Goal: Task Accomplishment & Management: Use online tool/utility

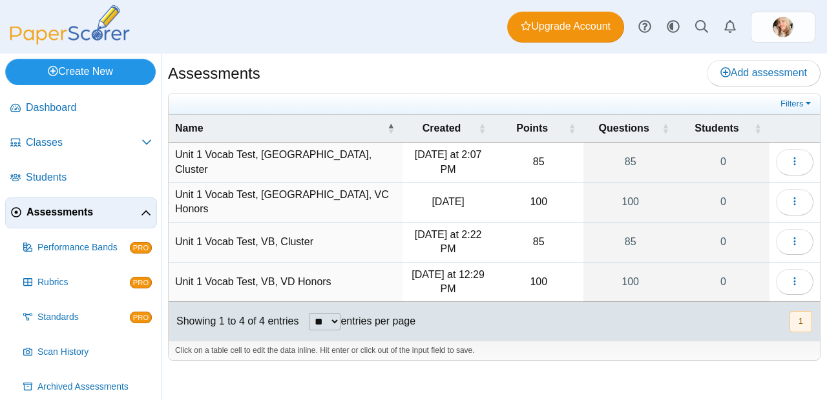
click at [93, 68] on link "Create New" at bounding box center [80, 72] width 150 height 26
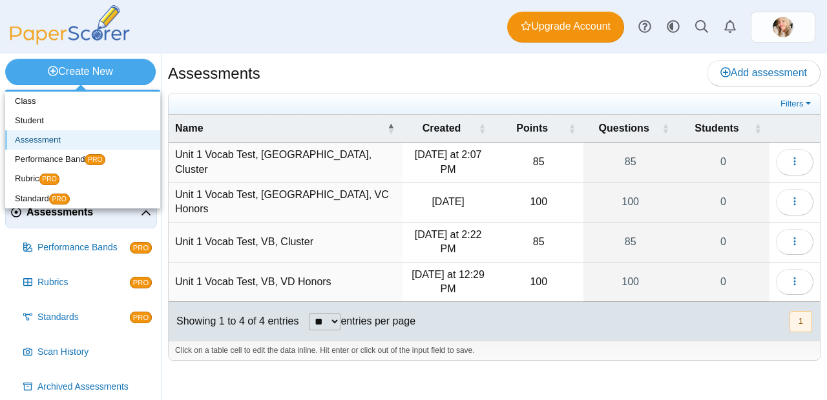
click at [63, 144] on link "Assessment" at bounding box center [82, 139] width 155 height 19
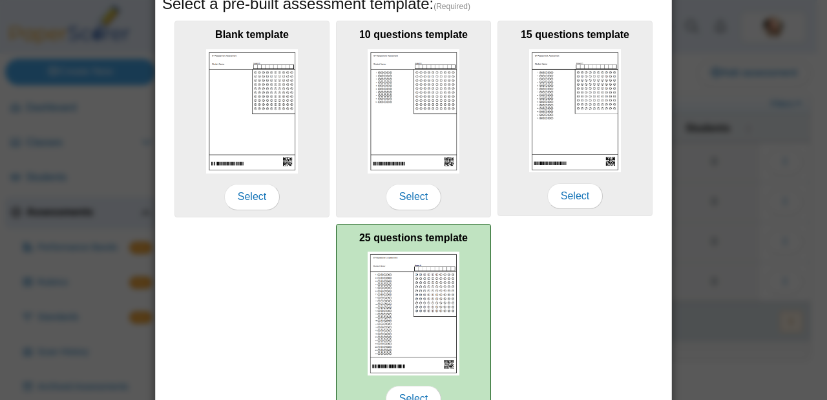
scroll to position [308, 0]
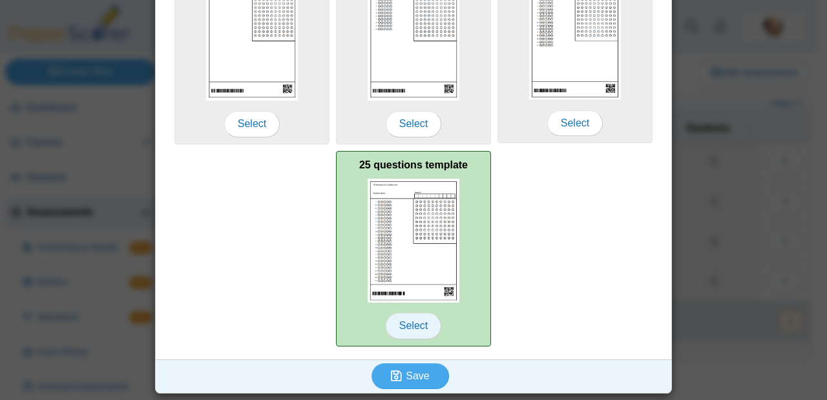
type input "**********"
click at [417, 320] on span "Select" at bounding box center [413, 326] width 56 height 26
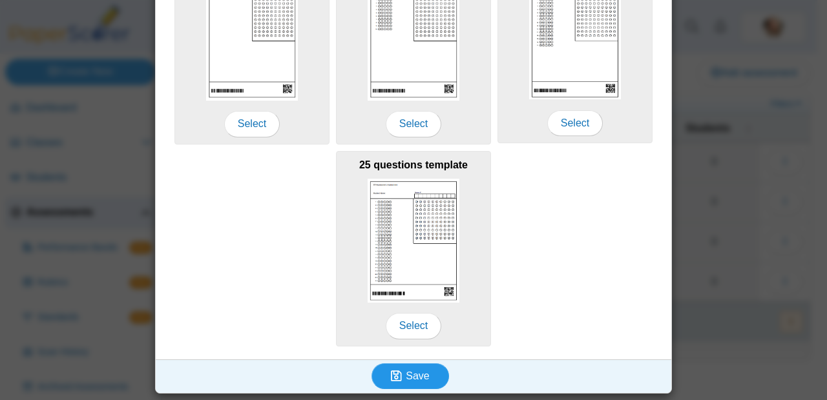
click at [427, 368] on button "Save" at bounding box center [409, 377] width 77 height 26
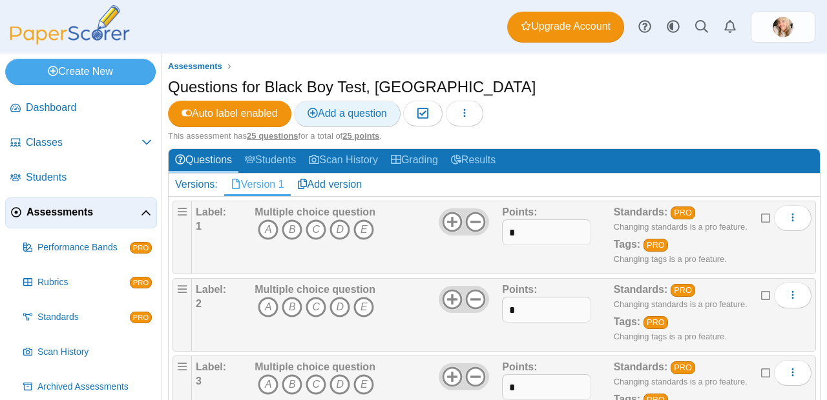
click at [400, 101] on link "Add a question" at bounding box center [347, 114] width 107 height 26
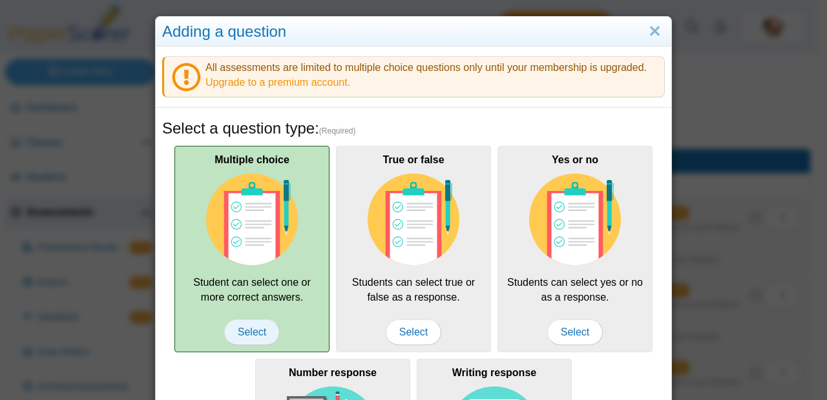
click at [255, 331] on span "Select" at bounding box center [252, 333] width 56 height 26
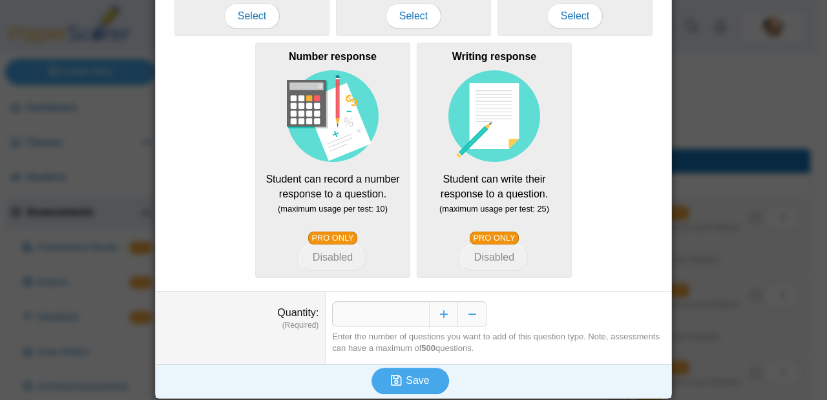
scroll to position [322, 0]
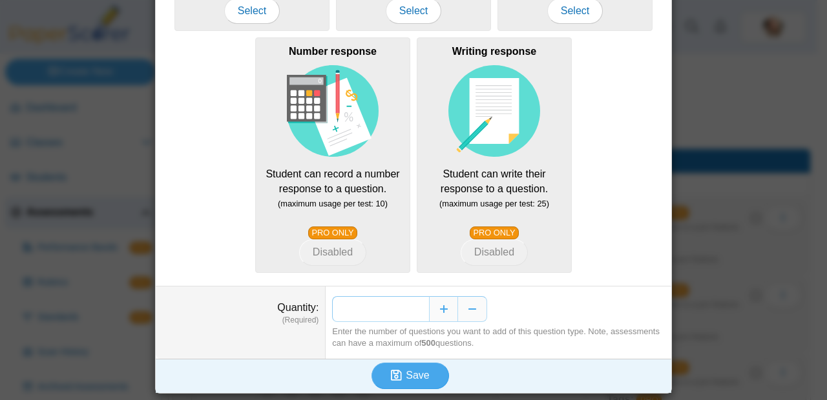
drag, startPoint x: 420, startPoint y: 305, endPoint x: 393, endPoint y: 305, distance: 27.8
click at [393, 305] on input "*" at bounding box center [380, 309] width 97 height 26
type input "*"
click at [422, 380] on span "Save" at bounding box center [417, 375] width 23 height 11
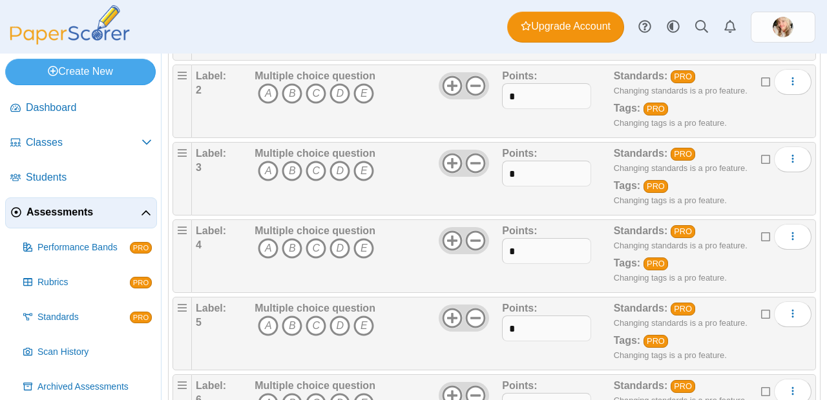
scroll to position [428, 0]
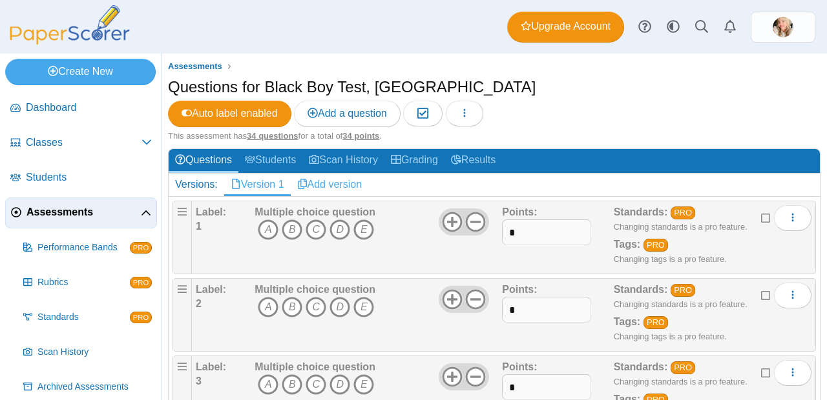
click at [334, 174] on link "Add version" at bounding box center [330, 185] width 78 height 22
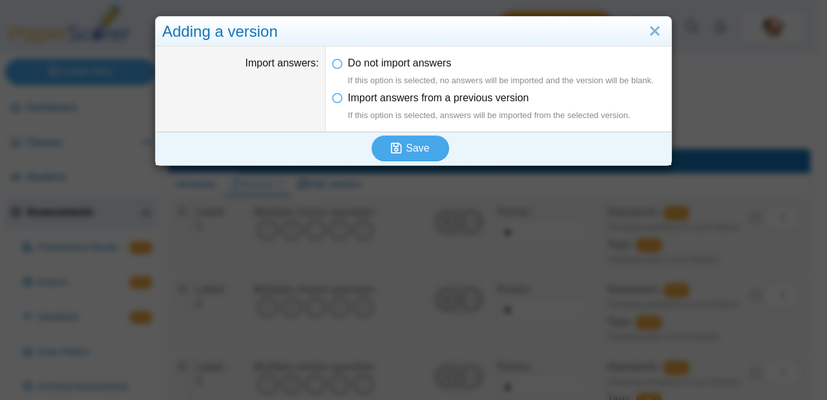
click at [661, 25] on div "Adding a version" at bounding box center [413, 32] width 515 height 30
click at [652, 26] on link "Close" at bounding box center [654, 32] width 20 height 22
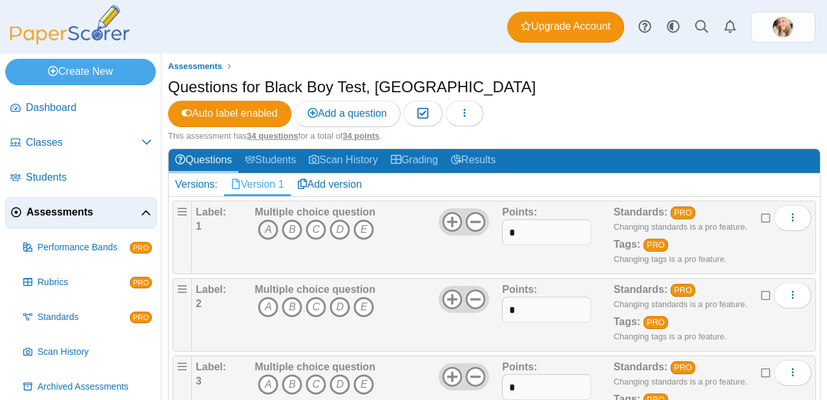
click at [267, 220] on icon "A" at bounding box center [268, 230] width 21 height 21
click at [313, 220] on icon "C" at bounding box center [315, 230] width 21 height 21
click at [267, 297] on icon "A" at bounding box center [268, 307] width 21 height 21
click at [310, 297] on icon "C" at bounding box center [315, 307] width 21 height 21
click at [371, 297] on icon "E" at bounding box center [363, 307] width 21 height 21
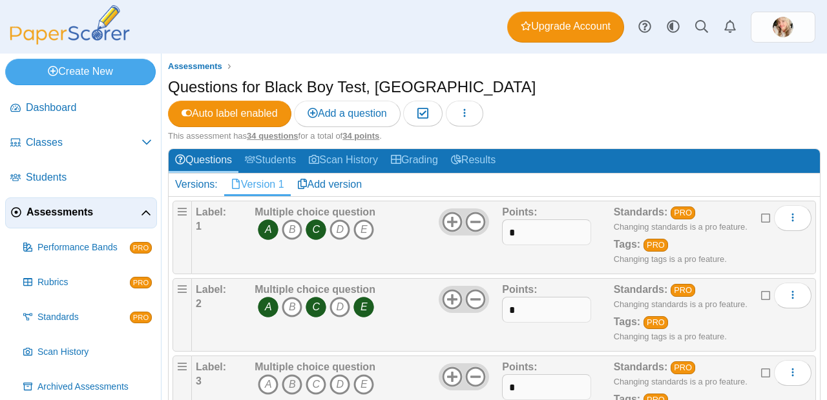
click at [287, 375] on icon "B" at bounding box center [292, 385] width 21 height 21
click at [365, 375] on icon "E" at bounding box center [363, 385] width 21 height 21
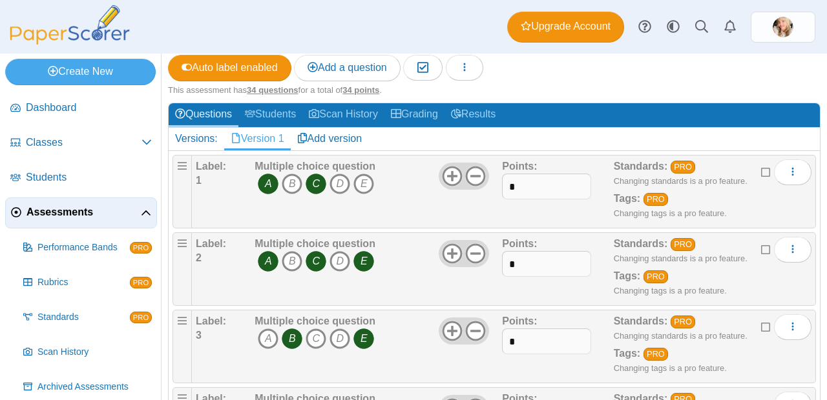
scroll to position [110, 0]
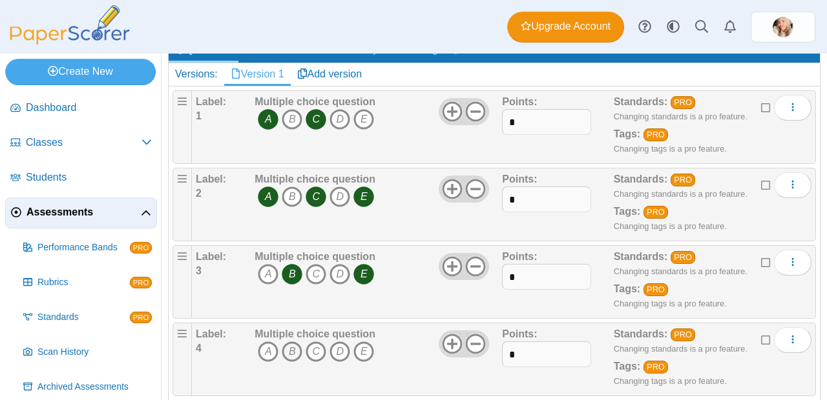
click at [293, 342] on icon "B" at bounding box center [292, 352] width 21 height 21
click at [314, 342] on icon "C" at bounding box center [315, 352] width 21 height 21
click at [367, 342] on icon "E" at bounding box center [363, 352] width 21 height 21
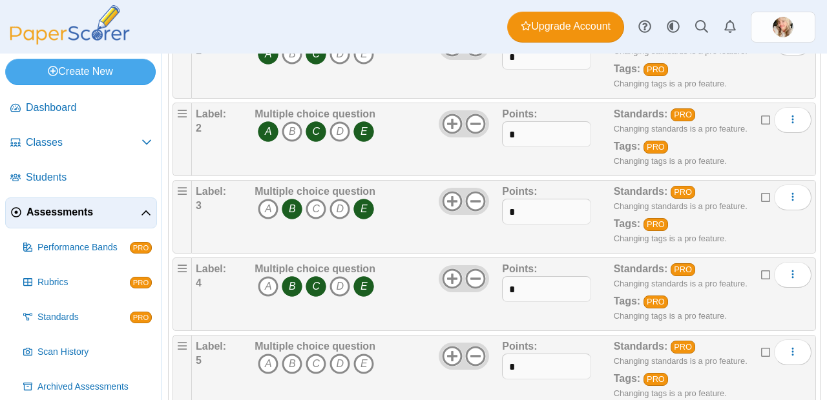
scroll to position [176, 0]
click at [265, 353] on icon "A" at bounding box center [268, 363] width 21 height 21
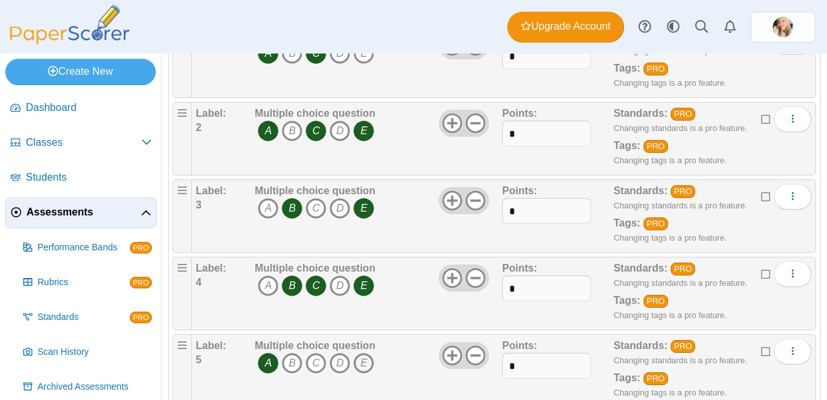
click at [363, 353] on icon "E" at bounding box center [363, 363] width 21 height 21
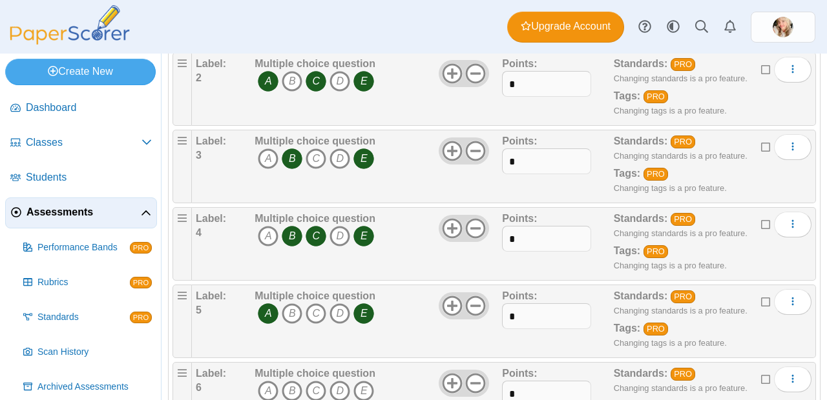
scroll to position [236, 0]
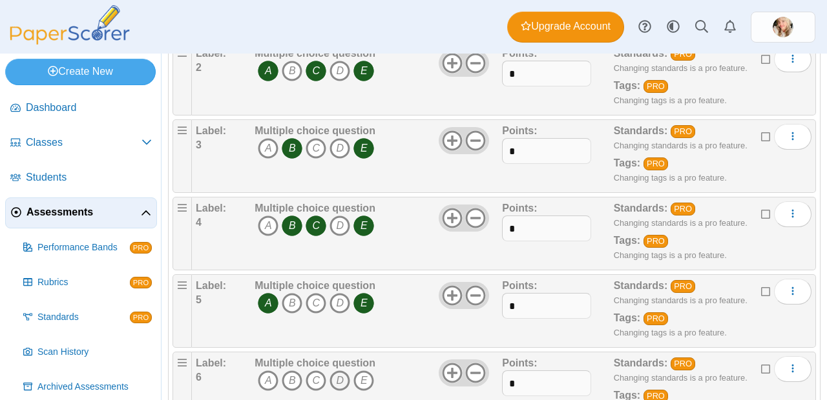
click at [342, 371] on icon "D" at bounding box center [339, 381] width 21 height 21
click at [358, 371] on icon "E" at bounding box center [363, 381] width 21 height 21
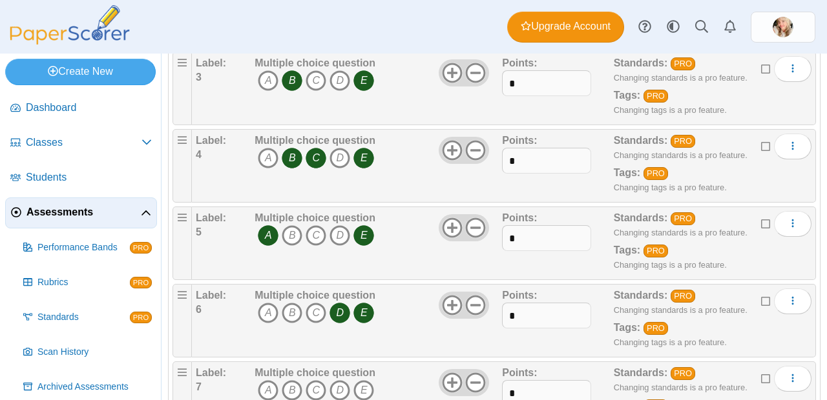
scroll to position [320, 0]
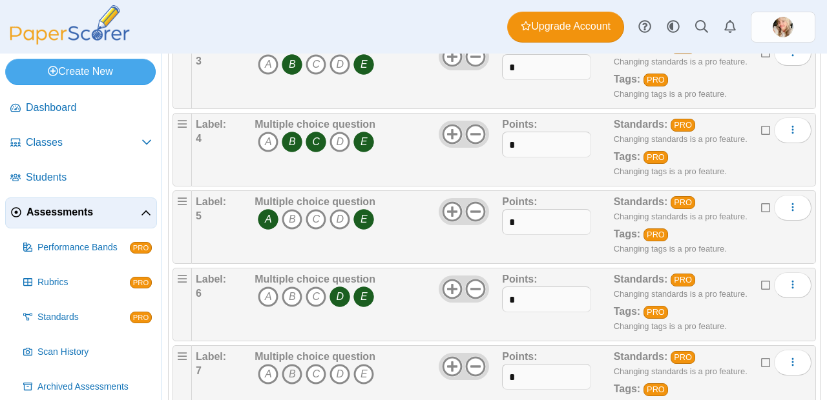
click at [290, 364] on icon "B" at bounding box center [292, 374] width 21 height 21
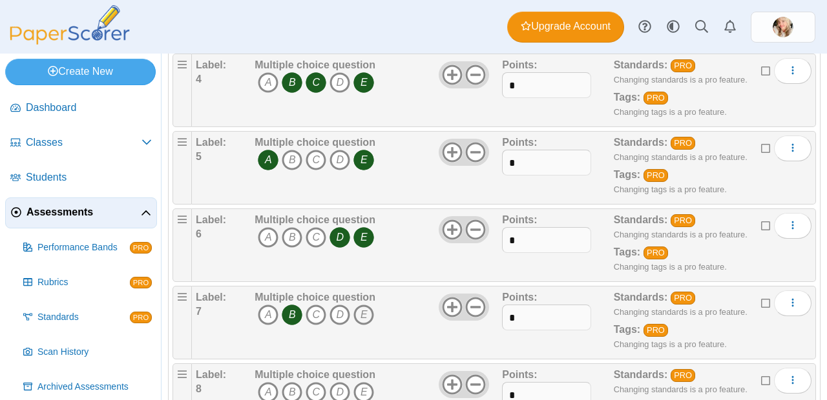
scroll to position [386, 0]
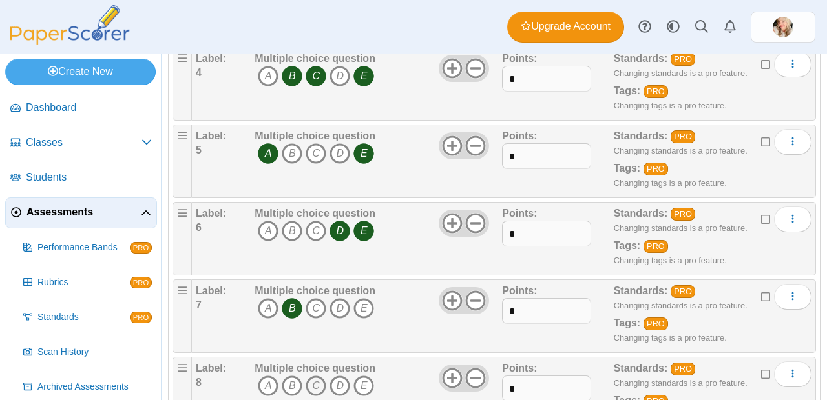
click at [320, 376] on icon "C" at bounding box center [315, 386] width 21 height 21
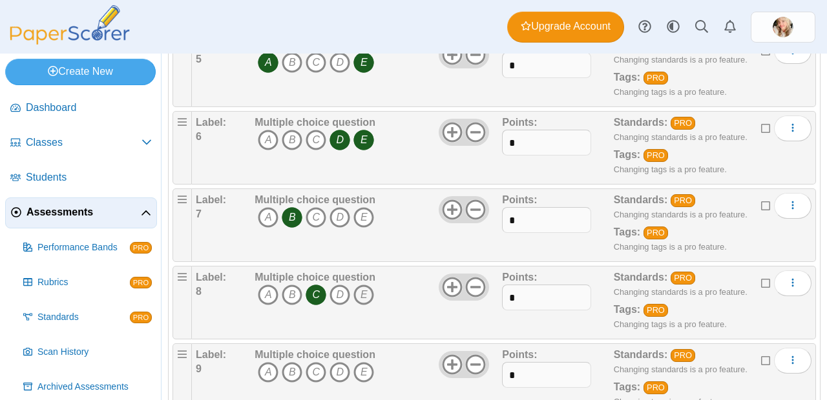
scroll to position [482, 0]
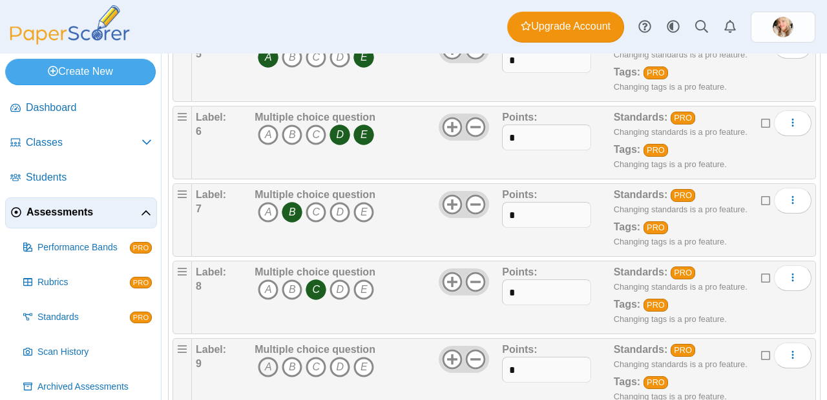
click at [272, 357] on icon "A" at bounding box center [268, 367] width 21 height 21
click at [338, 357] on icon "D" at bounding box center [339, 367] width 21 height 21
click at [362, 357] on icon "E" at bounding box center [363, 367] width 21 height 21
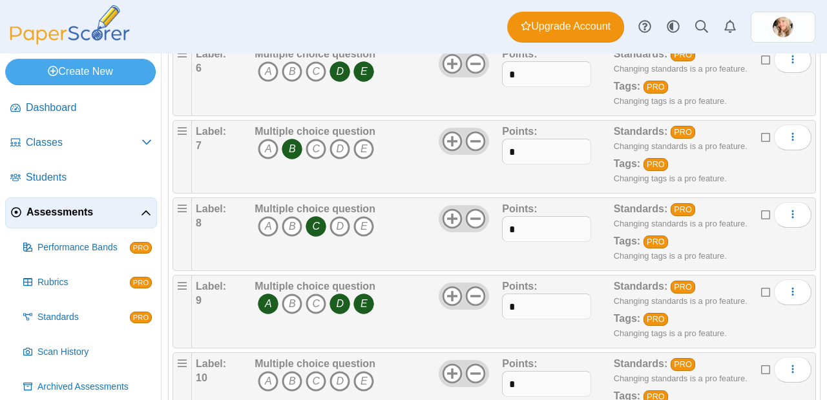
scroll to position [546, 0]
click at [361, 371] on icon "E" at bounding box center [363, 381] width 21 height 21
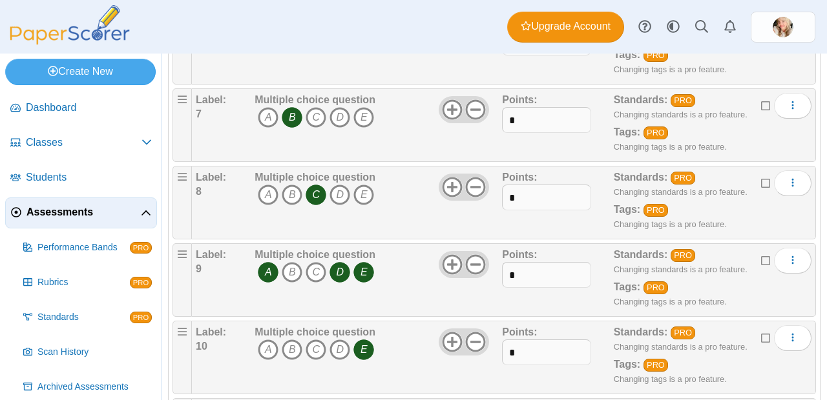
scroll to position [632, 0]
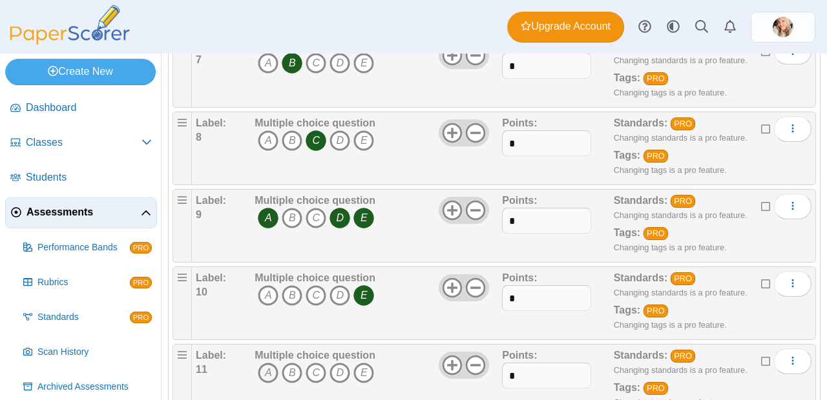
click at [262, 363] on icon "A" at bounding box center [268, 373] width 21 height 21
click at [292, 363] on icon "B" at bounding box center [292, 373] width 21 height 21
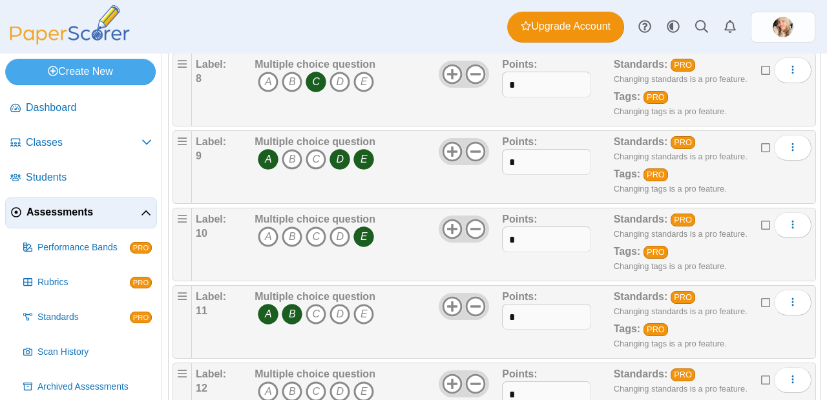
scroll to position [693, 0]
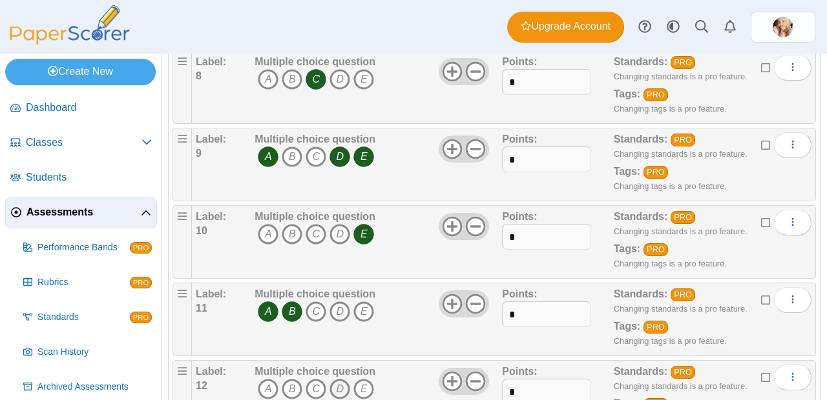
click at [337, 379] on icon "D" at bounding box center [339, 389] width 21 height 21
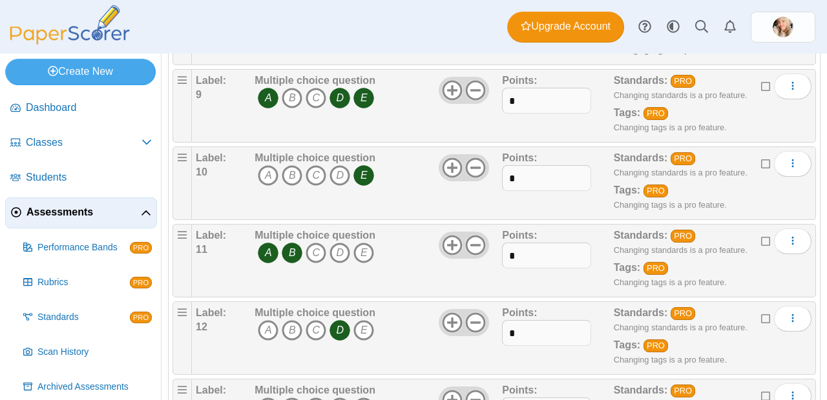
scroll to position [754, 0]
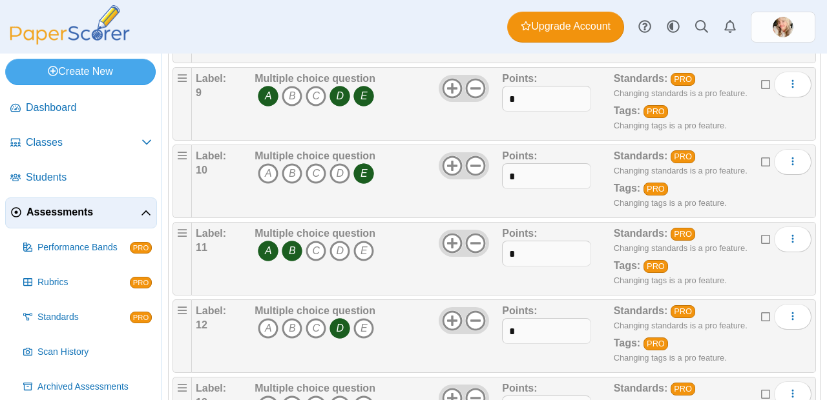
click at [275, 396] on icon "A" at bounding box center [268, 406] width 21 height 21
click at [347, 396] on icon "D" at bounding box center [339, 406] width 21 height 21
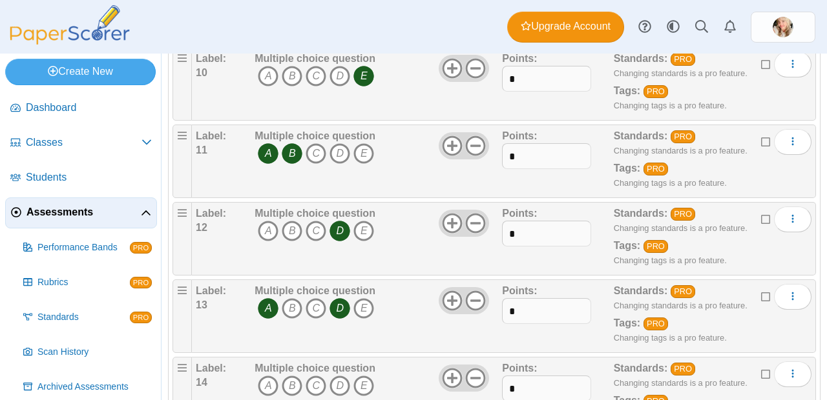
scroll to position [852, 0]
click at [318, 375] on icon "C" at bounding box center [315, 385] width 21 height 21
click at [342, 375] on icon "D" at bounding box center [339, 385] width 21 height 21
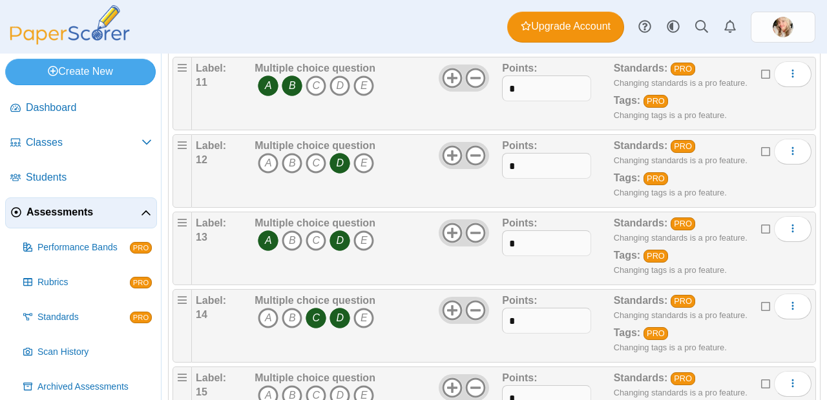
scroll to position [919, 0]
click at [294, 385] on icon "B" at bounding box center [292, 395] width 21 height 21
click at [310, 385] on icon "C" at bounding box center [315, 395] width 21 height 21
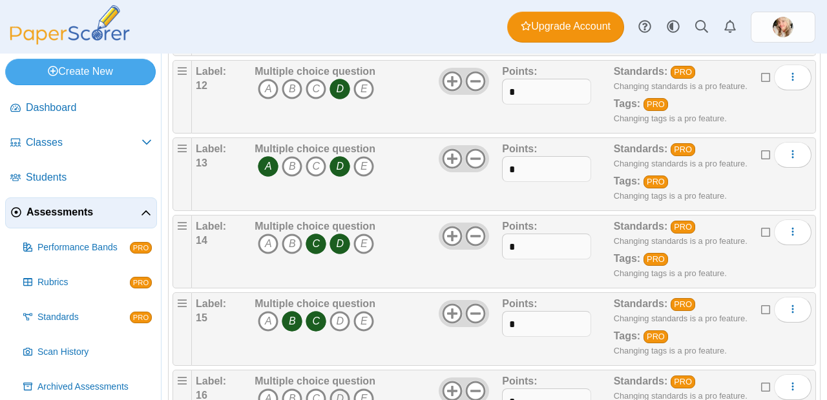
scroll to position [994, 0]
click at [312, 388] on icon "C" at bounding box center [315, 398] width 21 height 21
click at [362, 388] on icon "E" at bounding box center [363, 398] width 21 height 21
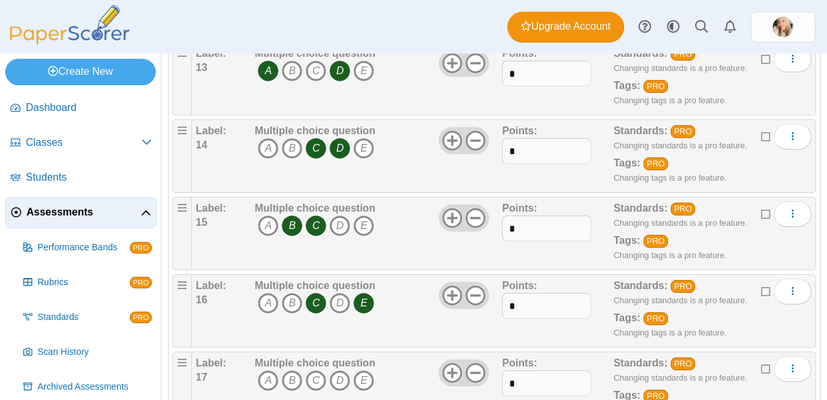
scroll to position [1089, 0]
click at [294, 370] on icon "B" at bounding box center [292, 380] width 21 height 21
click at [310, 370] on icon "C" at bounding box center [315, 380] width 21 height 21
click at [331, 370] on icon "D" at bounding box center [339, 380] width 21 height 21
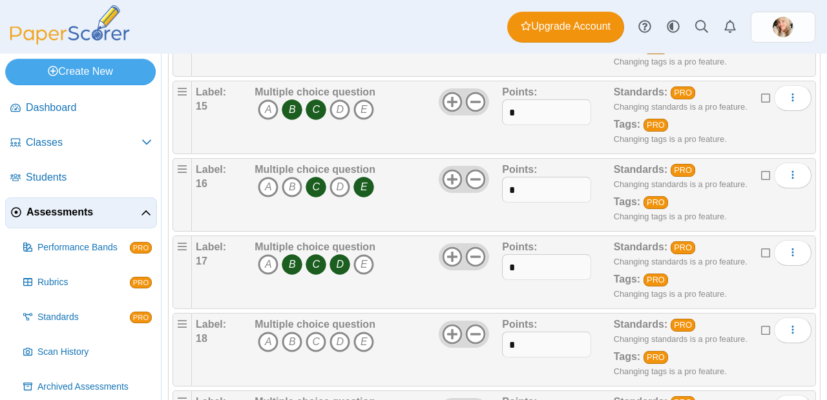
scroll to position [1224, 0]
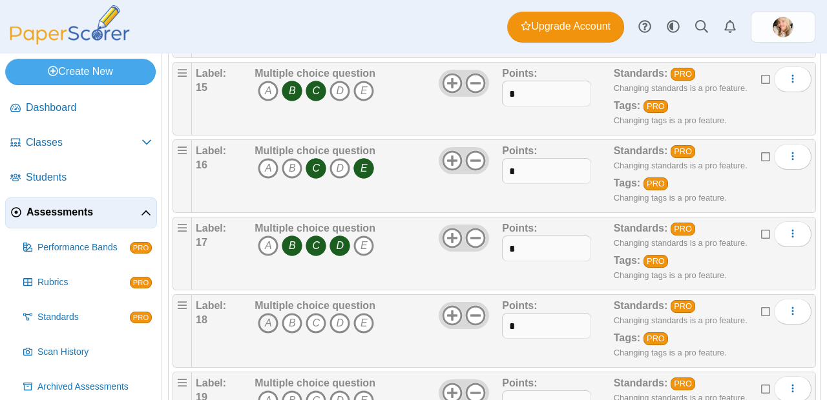
click at [267, 313] on icon "A" at bounding box center [268, 323] width 21 height 21
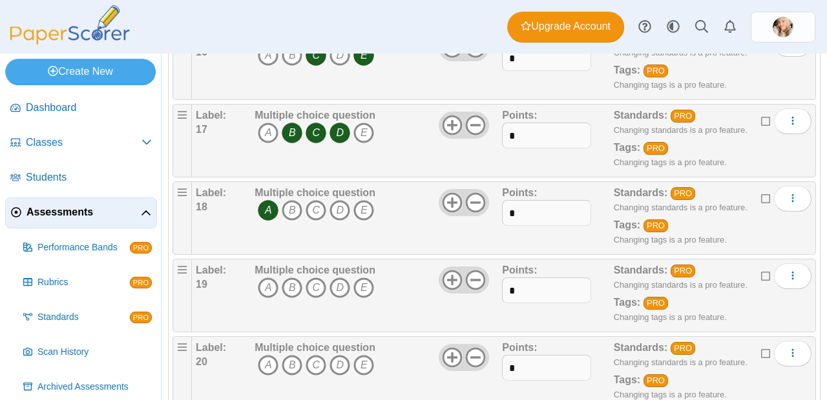
scroll to position [1342, 0]
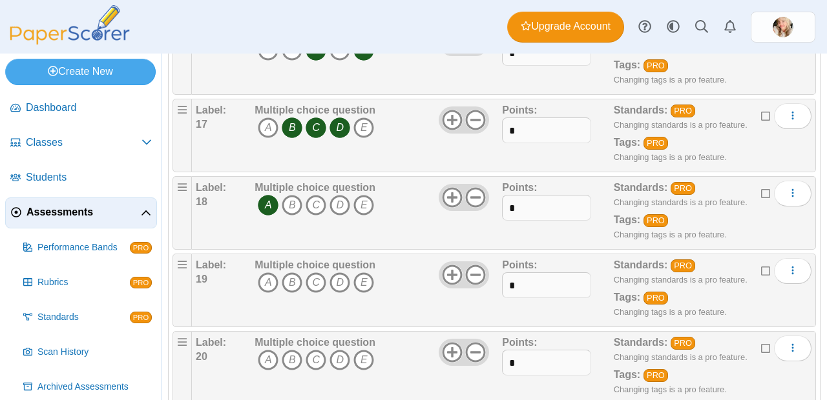
drag, startPoint x: 285, startPoint y: 258, endPoint x: 302, endPoint y: 263, distance: 17.4
click at [285, 272] on icon "B" at bounding box center [292, 282] width 21 height 21
click at [334, 272] on icon "D" at bounding box center [339, 282] width 21 height 21
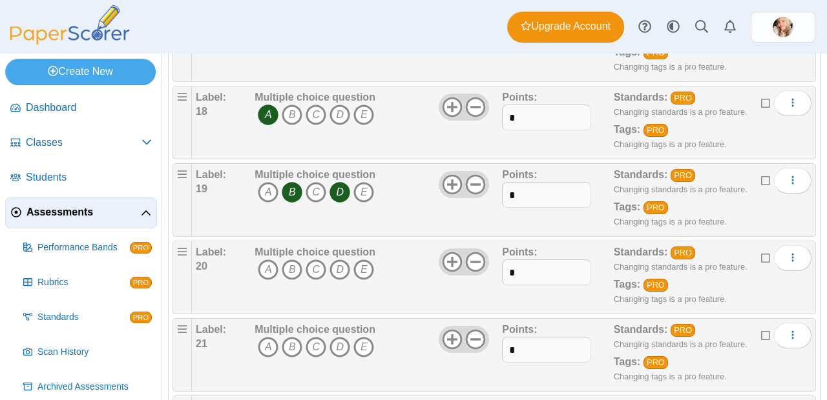
scroll to position [1457, 0]
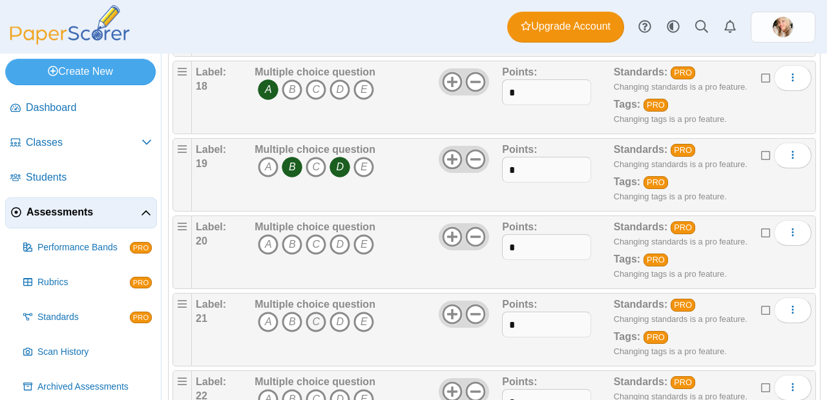
click at [316, 312] on icon "C" at bounding box center [315, 322] width 21 height 21
click at [314, 234] on icon "C" at bounding box center [315, 244] width 21 height 21
click at [317, 312] on icon "C" at bounding box center [315, 322] width 21 height 21
click at [271, 312] on icon "A" at bounding box center [268, 322] width 21 height 21
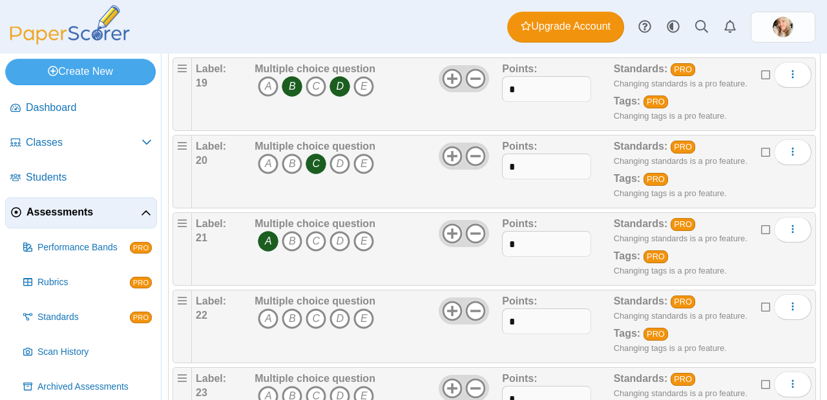
scroll to position [1538, 0]
click at [340, 309] on icon "D" at bounding box center [339, 319] width 21 height 21
click at [316, 386] on icon "C" at bounding box center [315, 396] width 21 height 21
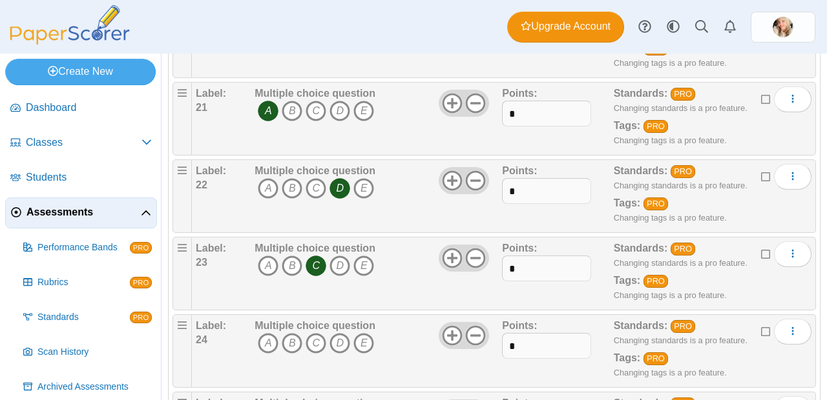
scroll to position [1674, 0]
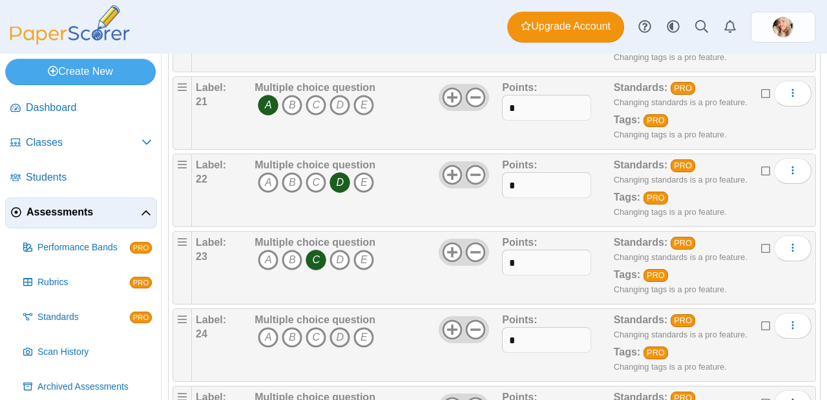
click at [337, 327] on icon "D" at bounding box center [339, 337] width 21 height 21
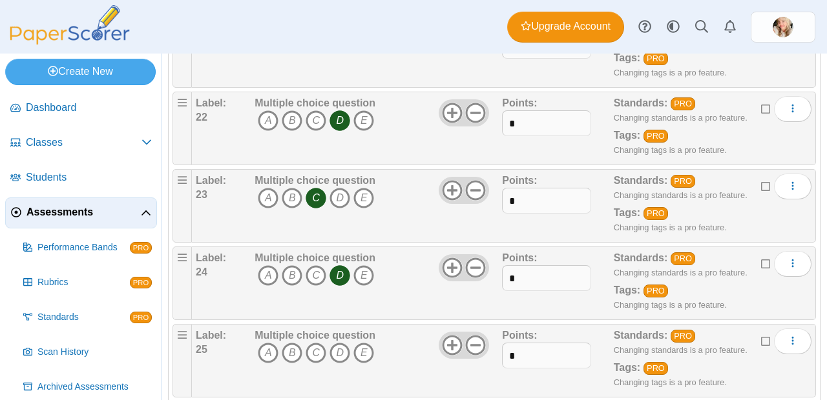
scroll to position [1753, 0]
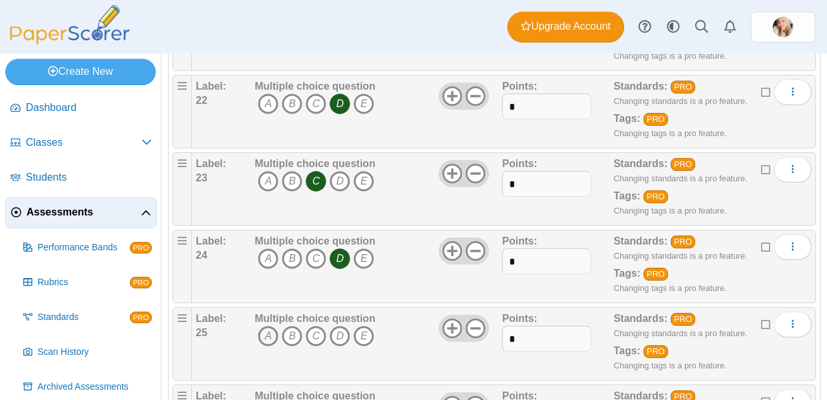
click at [260, 326] on icon "A" at bounding box center [268, 336] width 21 height 21
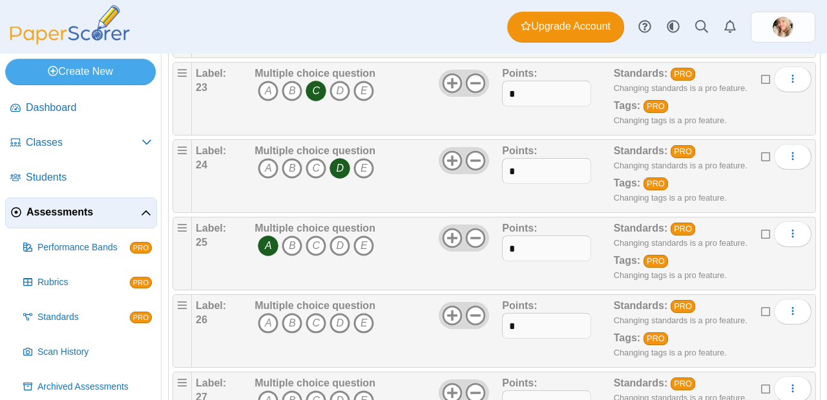
scroll to position [1844, 0]
click at [313, 313] on icon "C" at bounding box center [315, 323] width 21 height 21
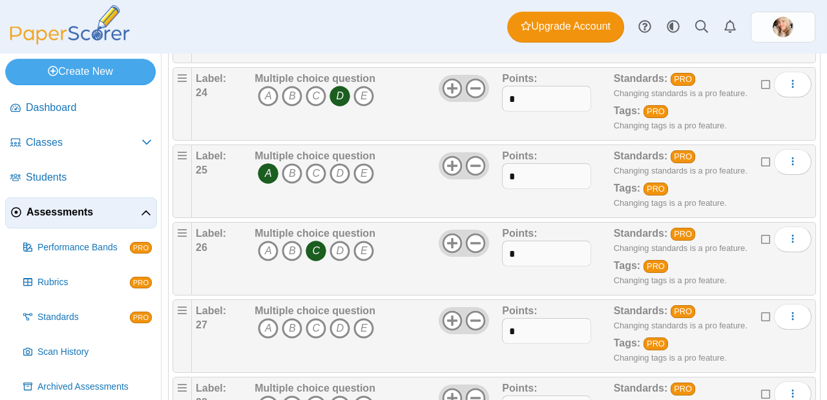
scroll to position [1916, 0]
click at [273, 318] on icon "A" at bounding box center [268, 328] width 21 height 21
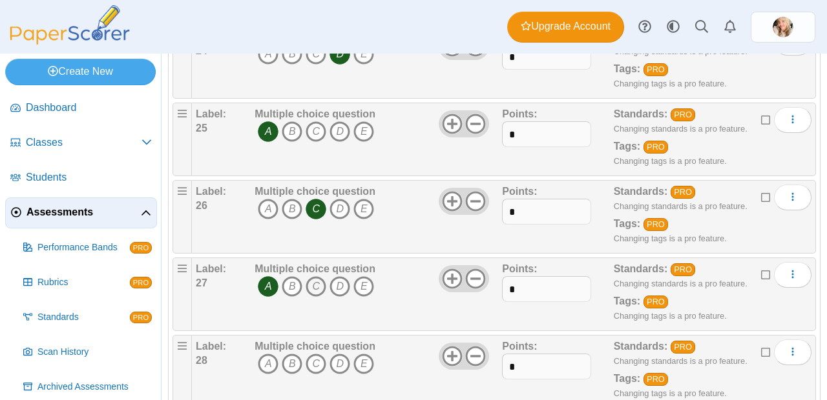
scroll to position [2014, 0]
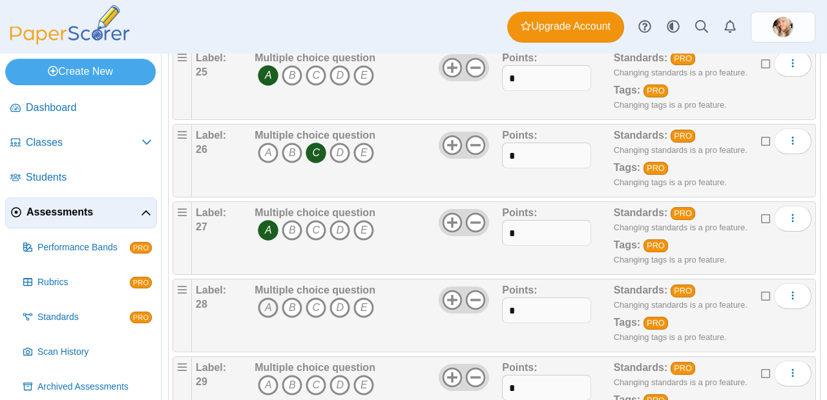
click at [265, 298] on icon "A" at bounding box center [268, 308] width 21 height 21
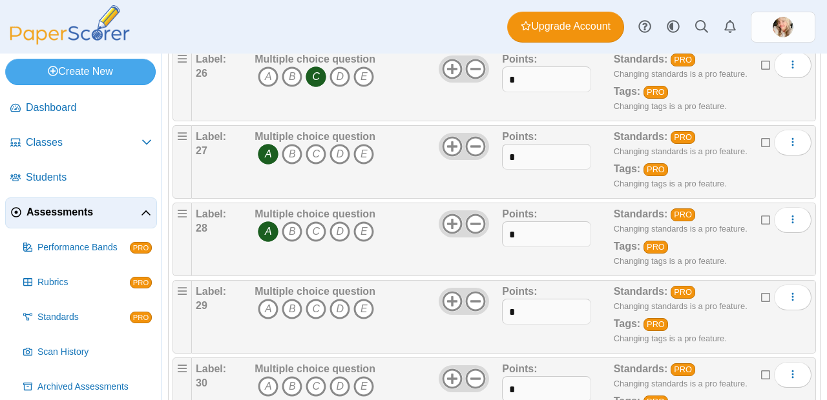
scroll to position [2112, 0]
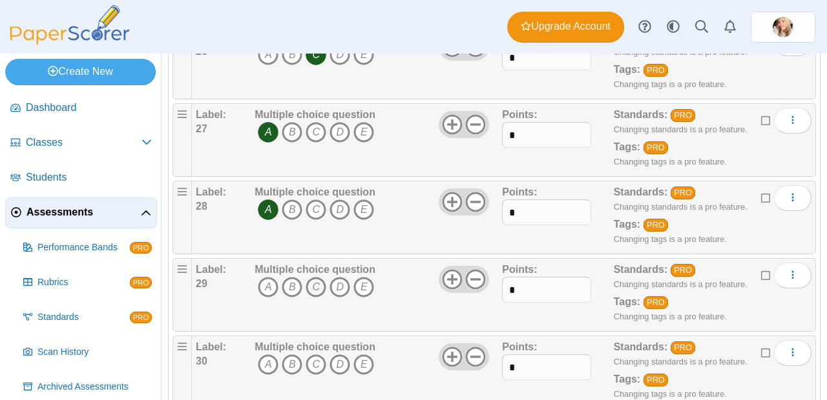
click at [314, 277] on icon "C" at bounding box center [315, 287] width 21 height 21
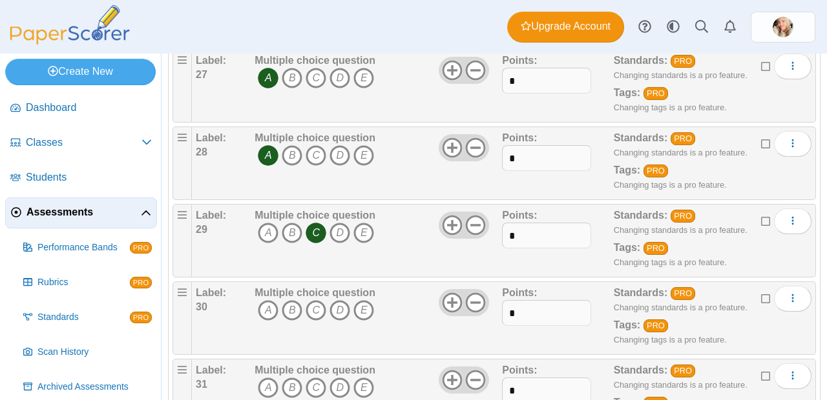
scroll to position [2184, 0]
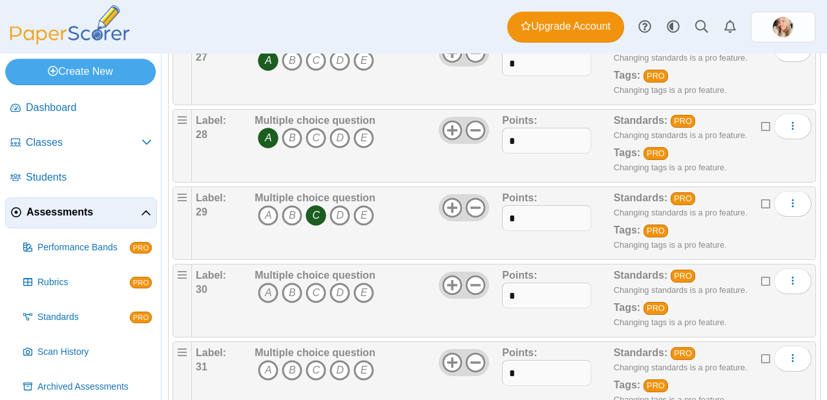
click at [269, 283] on icon "A" at bounding box center [268, 293] width 21 height 21
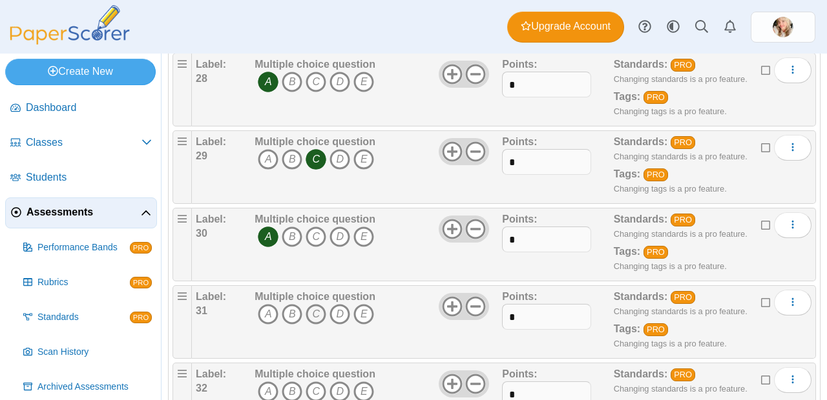
scroll to position [2245, 0]
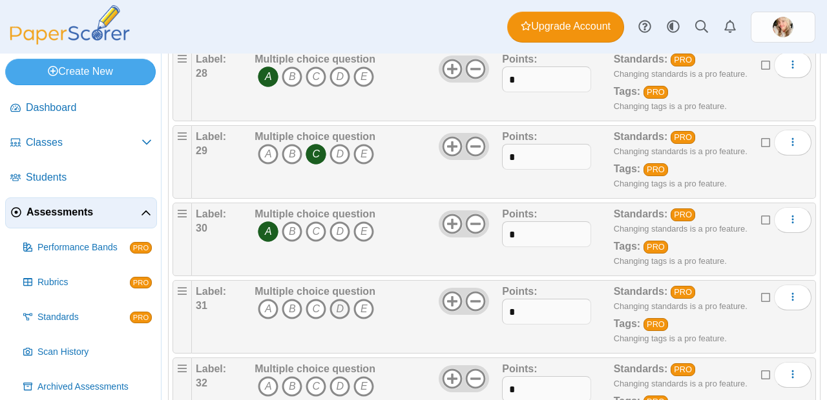
click at [339, 299] on icon "D" at bounding box center [339, 309] width 21 height 21
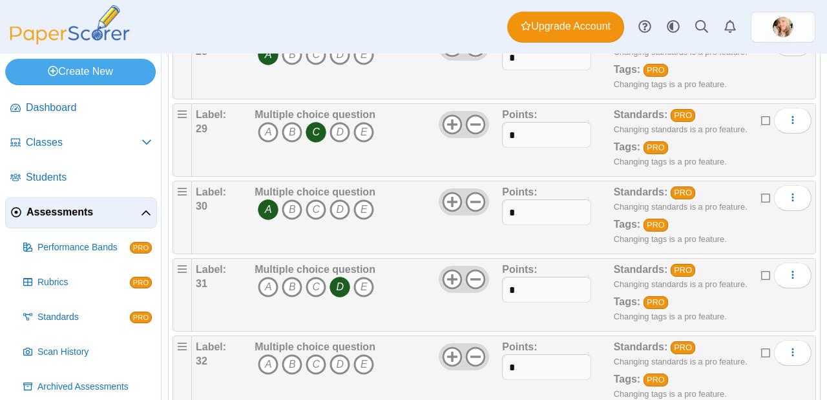
scroll to position [2292, 0]
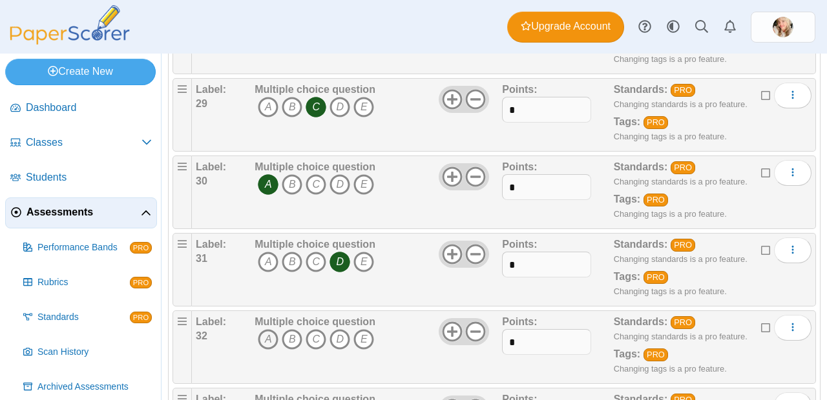
click at [269, 329] on icon "A" at bounding box center [268, 339] width 21 height 21
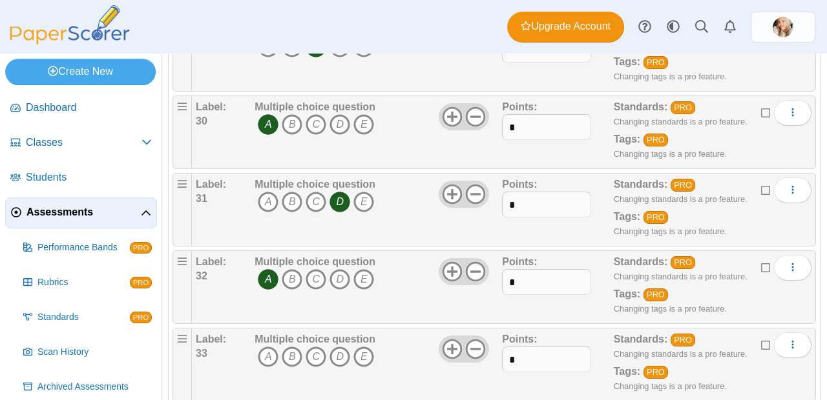
scroll to position [2354, 0]
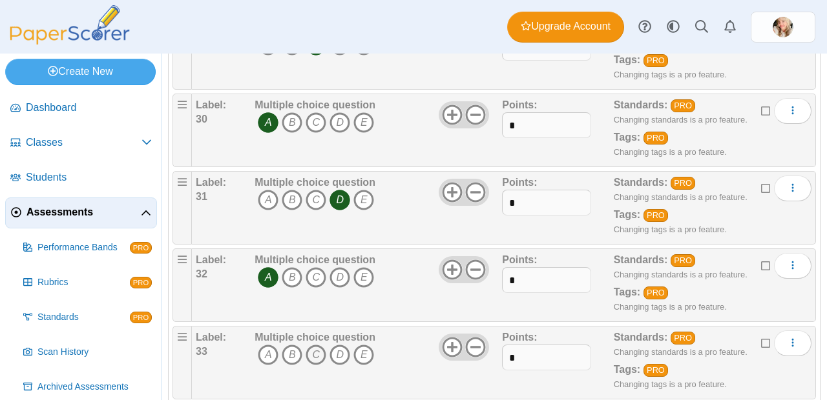
click at [317, 345] on icon "C" at bounding box center [315, 355] width 21 height 21
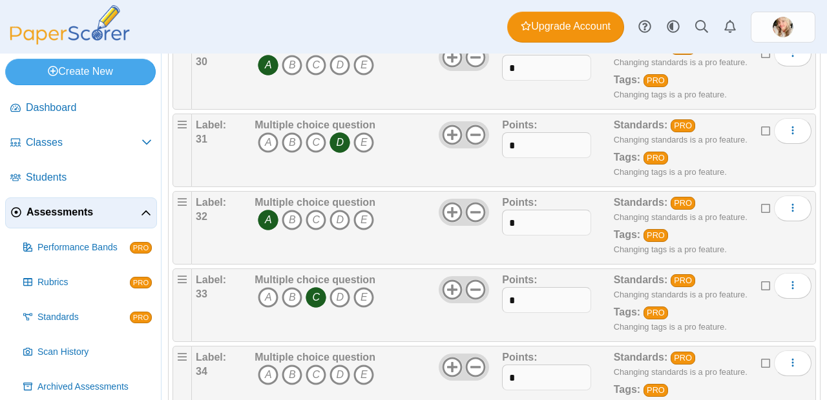
scroll to position [2436, 0]
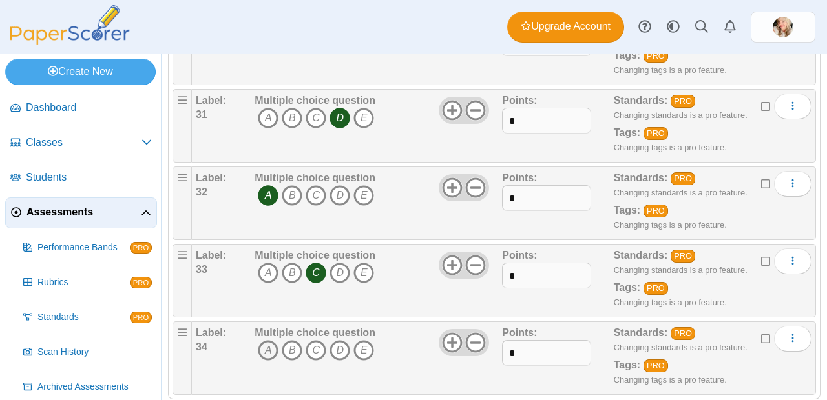
click at [265, 340] on icon "A" at bounding box center [268, 350] width 21 height 21
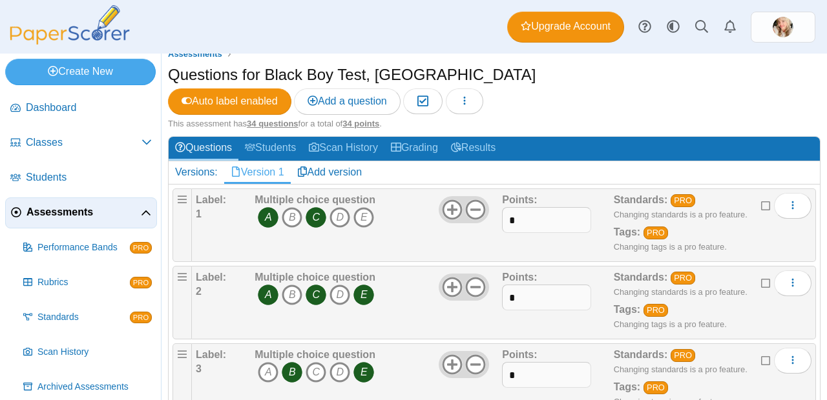
scroll to position [0, 0]
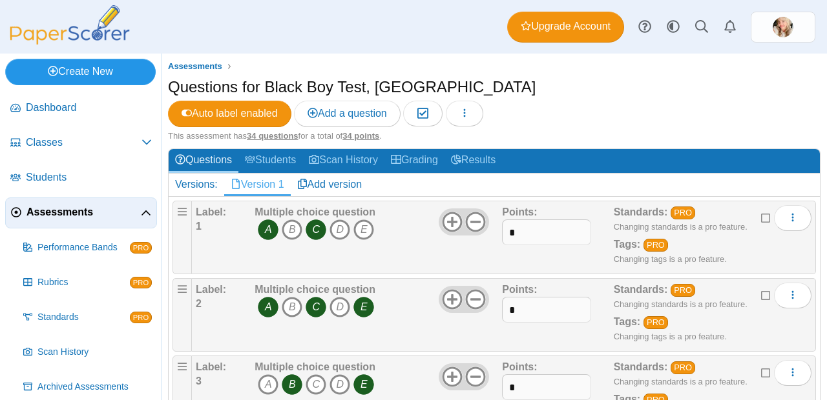
click at [122, 79] on link "Create New" at bounding box center [80, 72] width 150 height 26
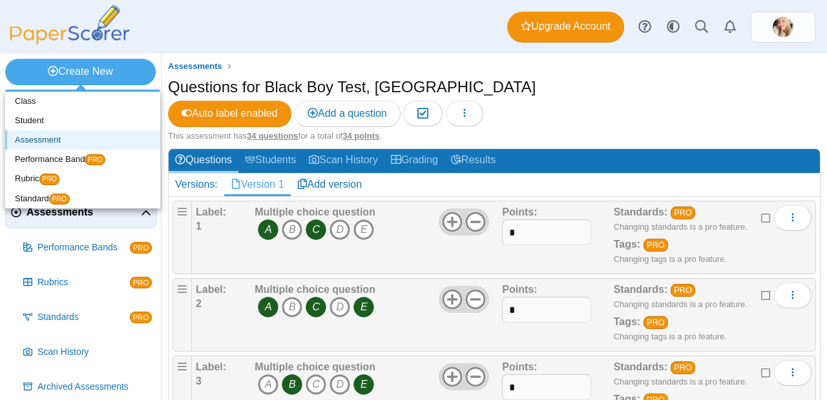
click at [23, 135] on link "Assessment" at bounding box center [82, 139] width 155 height 19
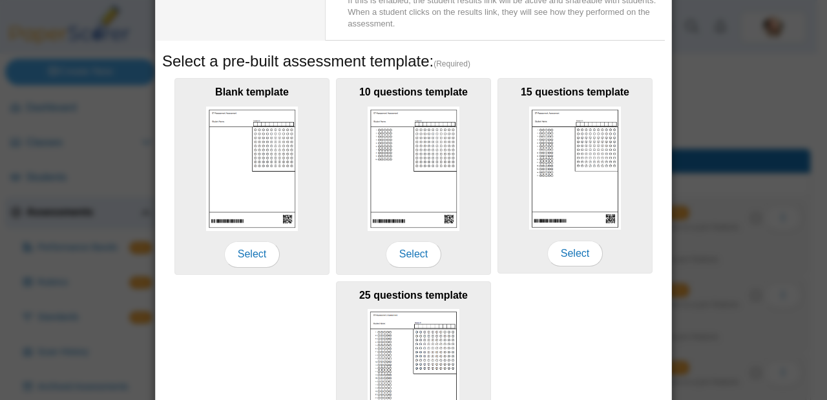
scroll to position [291, 0]
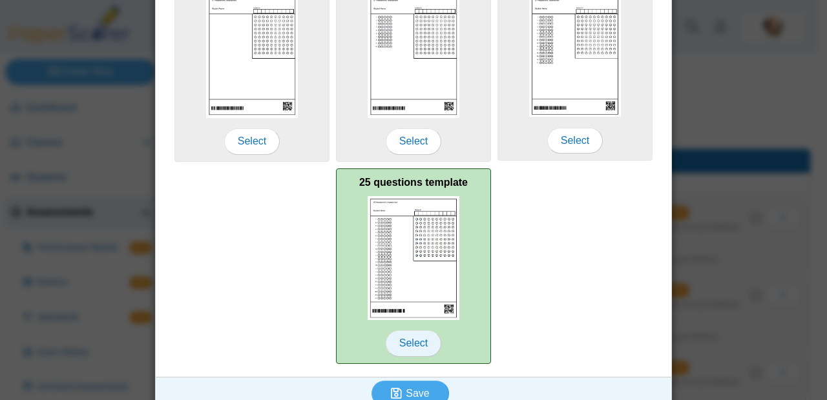
type input "**********"
click at [395, 346] on span "Select" at bounding box center [413, 344] width 56 height 26
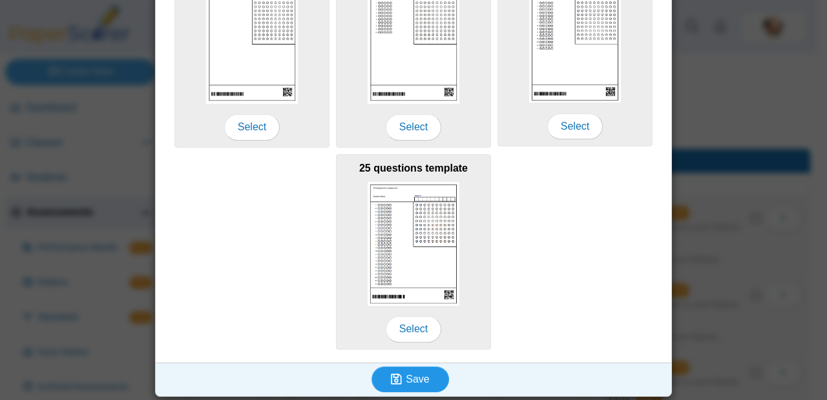
scroll to position [308, 0]
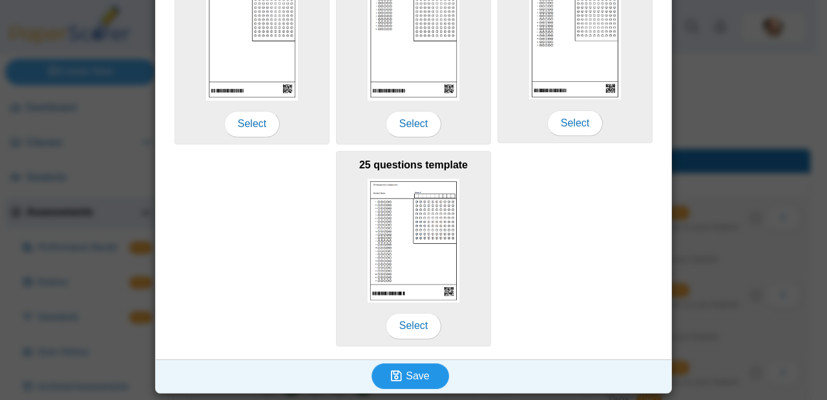
click at [406, 371] on span "Save" at bounding box center [417, 376] width 23 height 11
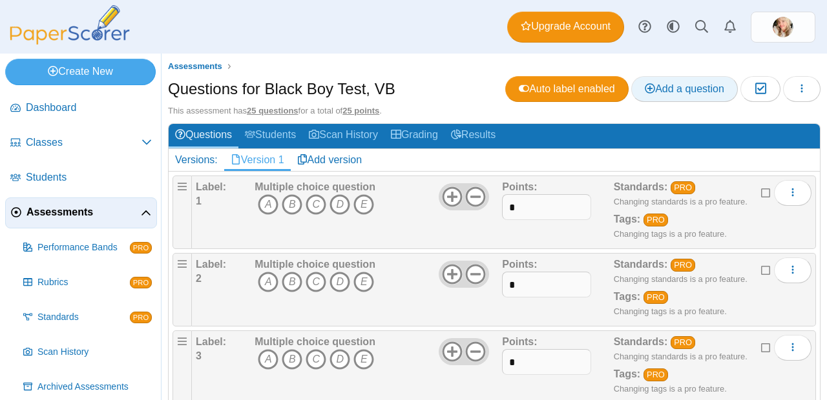
click at [644, 87] on icon at bounding box center [649, 88] width 10 height 10
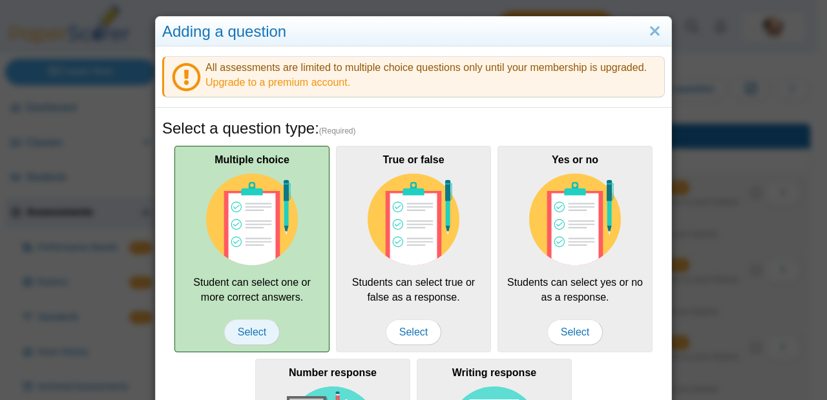
click at [240, 333] on span "Select" at bounding box center [252, 333] width 56 height 26
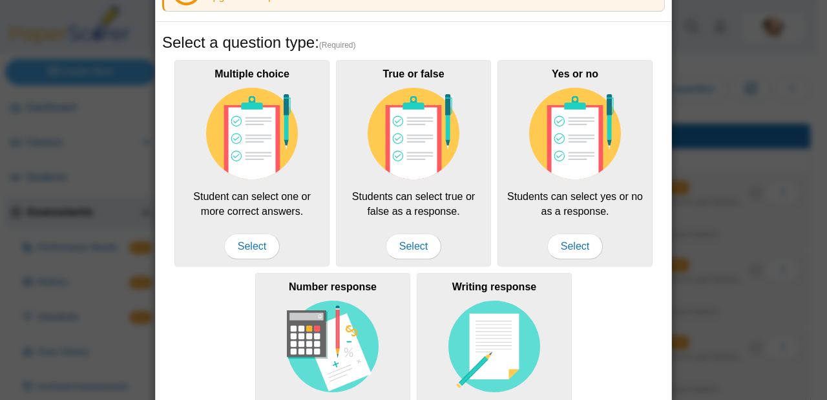
scroll to position [322, 0]
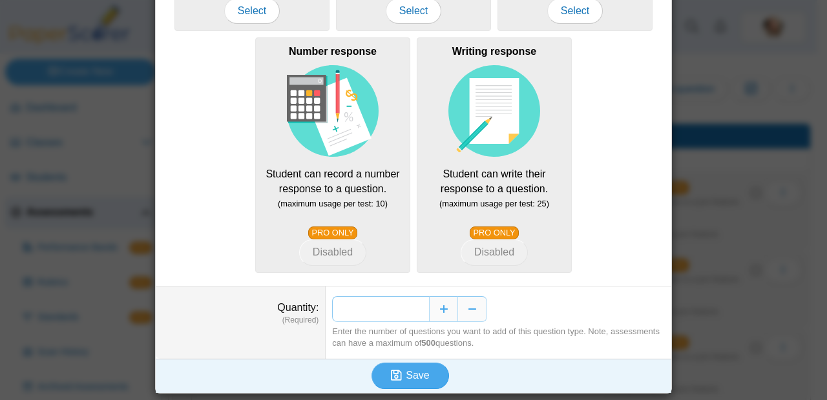
drag, startPoint x: 419, startPoint y: 310, endPoint x: 373, endPoint y: 303, distance: 46.3
click at [373, 303] on input "*" at bounding box center [380, 309] width 97 height 26
type input "*"
click at [409, 380] on span "Save" at bounding box center [417, 375] width 23 height 11
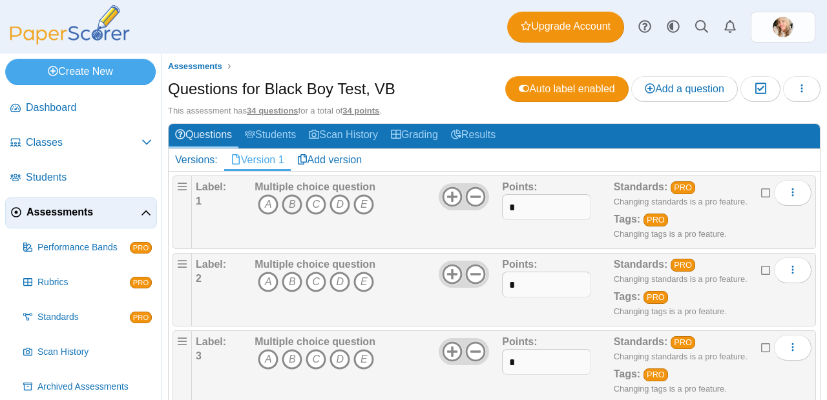
click at [292, 206] on icon "B" at bounding box center [292, 204] width 21 height 21
click at [316, 205] on icon "C" at bounding box center [315, 204] width 21 height 21
click at [341, 283] on icon "D" at bounding box center [339, 282] width 21 height 21
click at [376, 285] on div "Multiple choice question A B C D E" at bounding box center [376, 290] width 251 height 65
click at [364, 278] on icon "E" at bounding box center [363, 282] width 21 height 21
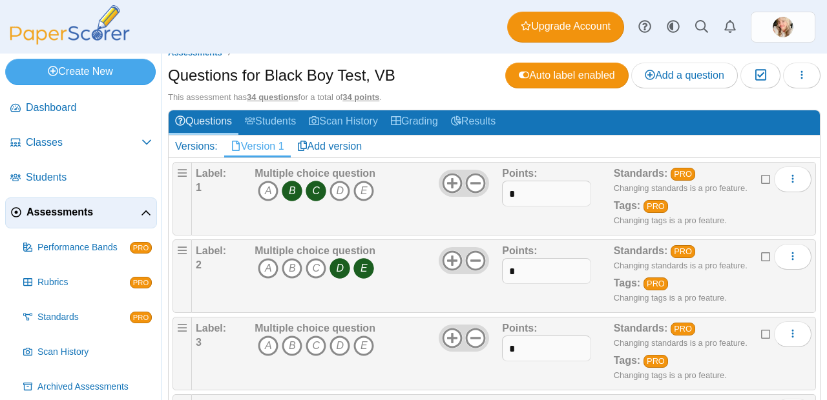
scroll to position [30, 0]
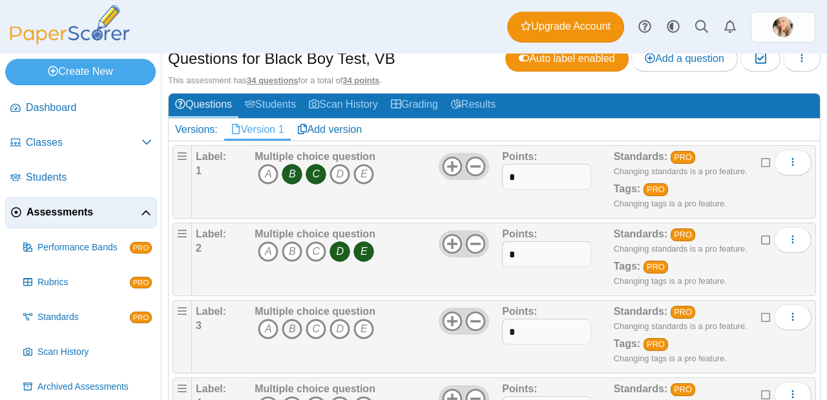
click at [290, 322] on icon "B" at bounding box center [292, 329] width 21 height 21
click at [364, 324] on icon "E" at bounding box center [363, 329] width 21 height 21
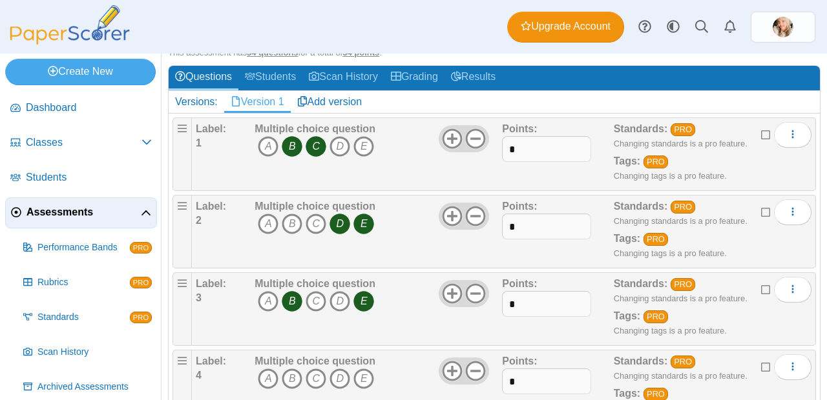
scroll to position [58, 0]
click at [266, 378] on icon "A" at bounding box center [268, 379] width 21 height 21
click at [342, 376] on icon "D" at bounding box center [339, 379] width 21 height 21
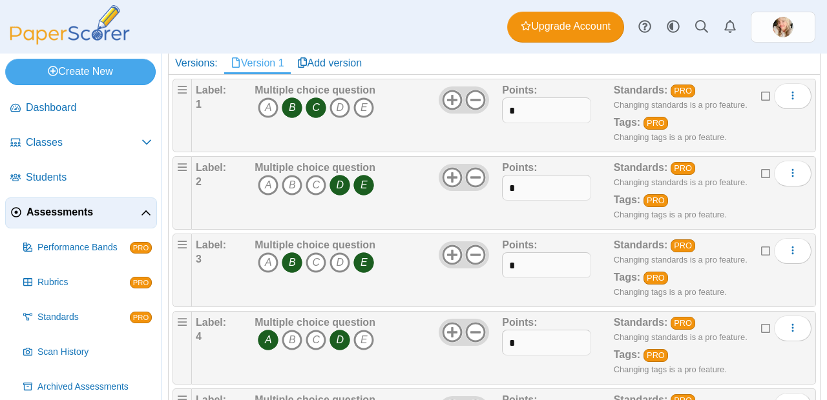
scroll to position [119, 0]
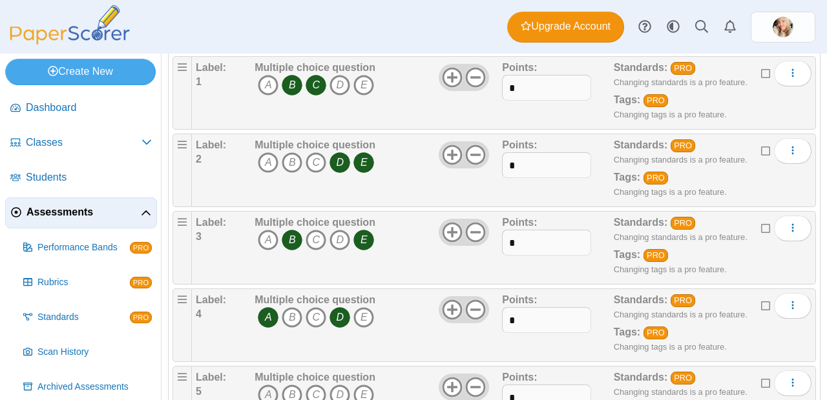
click at [266, 393] on icon "A" at bounding box center [268, 395] width 21 height 21
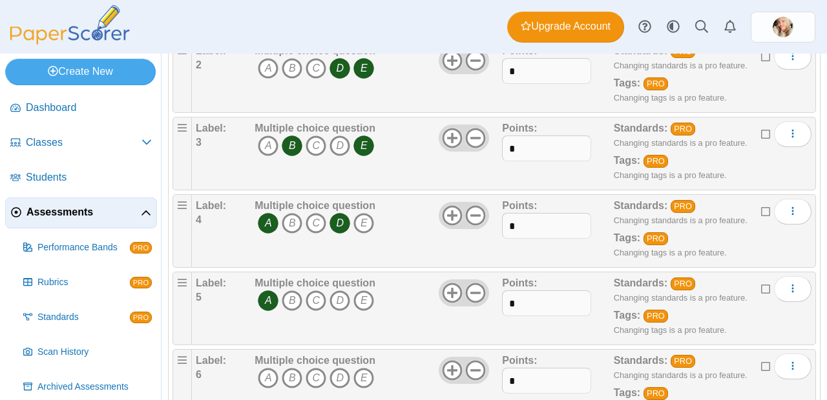
scroll to position [223, 0]
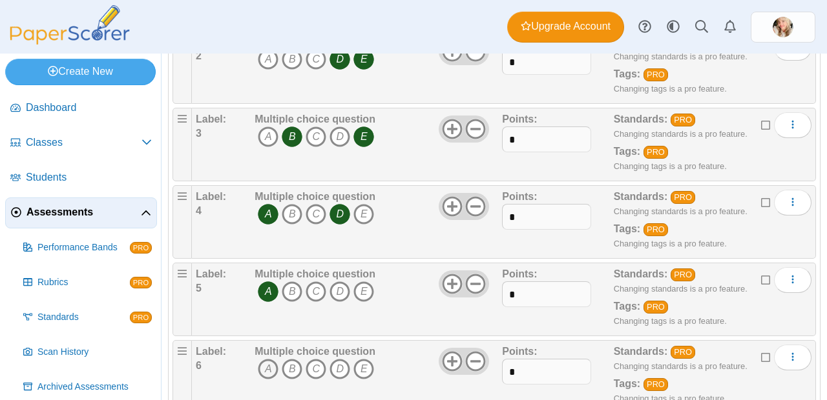
click at [265, 369] on icon "A" at bounding box center [268, 369] width 21 height 21
click at [303, 367] on span "A B C D E" at bounding box center [314, 371] width 121 height 24
click at [312, 368] on icon "C" at bounding box center [315, 369] width 21 height 21
click at [367, 368] on icon "E" at bounding box center [363, 369] width 21 height 21
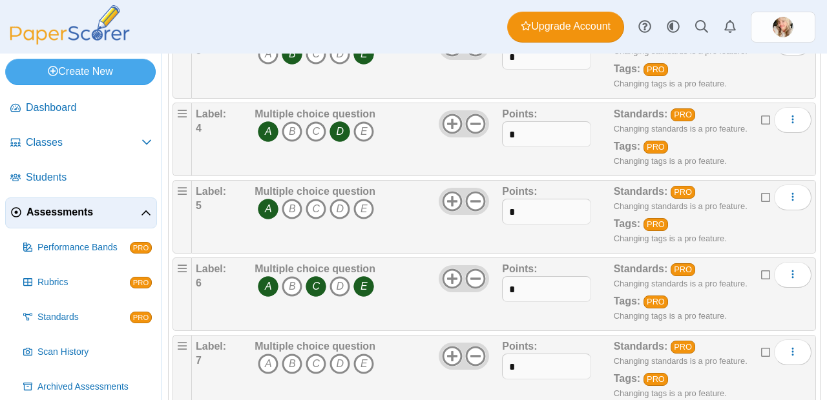
scroll to position [310, 0]
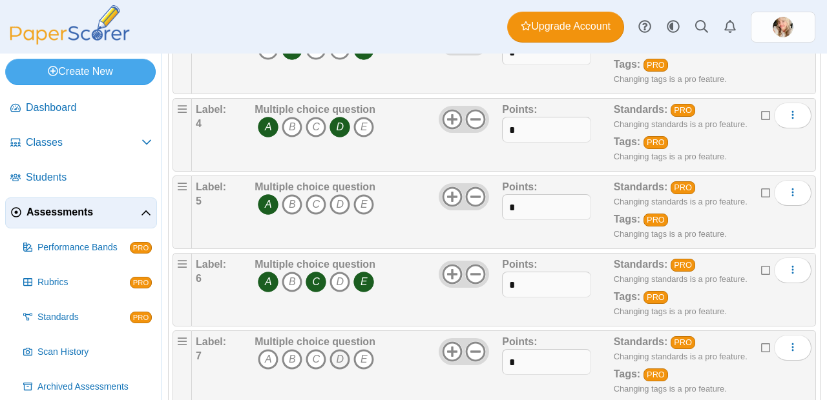
click at [330, 359] on icon "D" at bounding box center [339, 359] width 21 height 21
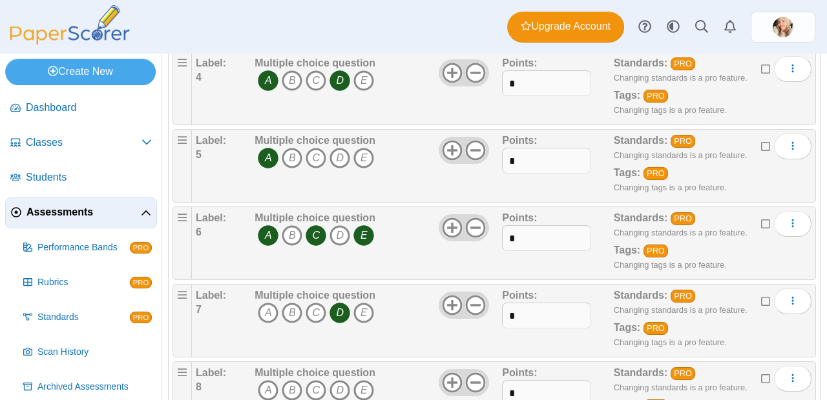
scroll to position [358, 0]
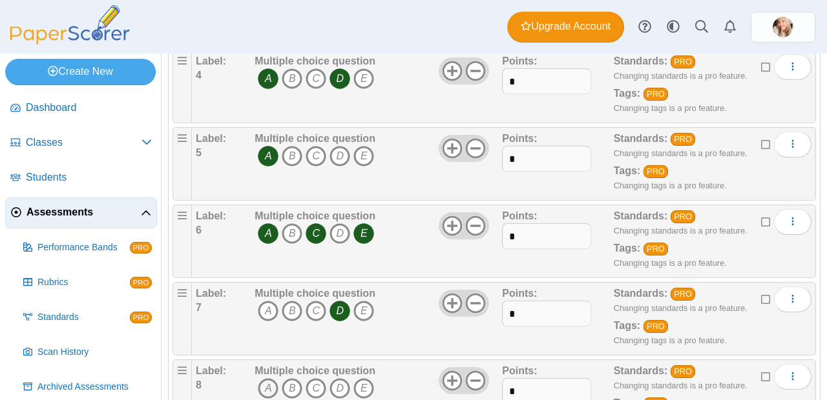
click at [258, 387] on icon "A" at bounding box center [268, 388] width 21 height 21
click at [367, 389] on icon "E" at bounding box center [363, 388] width 21 height 21
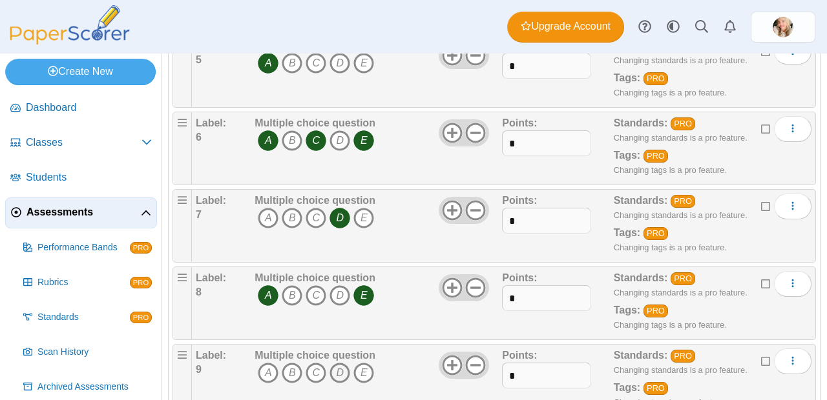
scroll to position [451, 0]
click at [266, 370] on icon "A" at bounding box center [268, 373] width 21 height 21
click at [334, 372] on icon "D" at bounding box center [339, 373] width 21 height 21
click at [365, 372] on icon "E" at bounding box center [363, 373] width 21 height 21
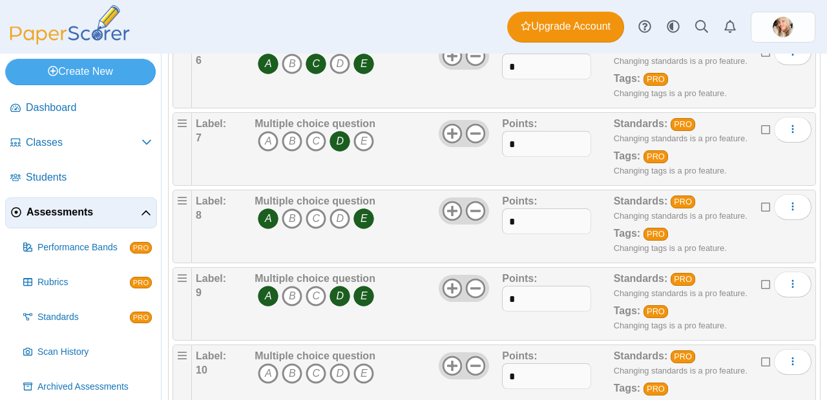
scroll to position [598, 0]
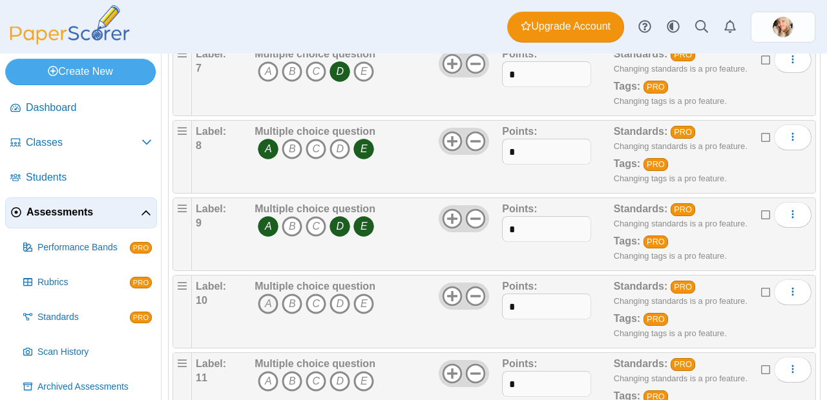
click at [267, 310] on icon "A" at bounding box center [268, 304] width 21 height 21
click at [295, 305] on icon "B" at bounding box center [292, 304] width 21 height 21
click at [289, 379] on icon "B" at bounding box center [292, 381] width 21 height 21
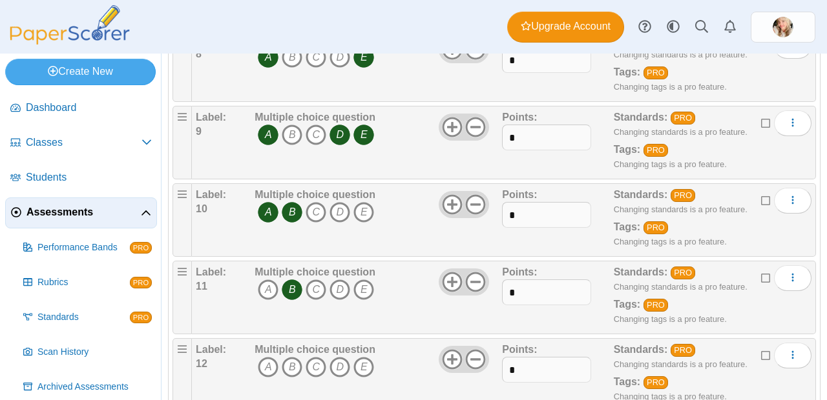
scroll to position [692, 0]
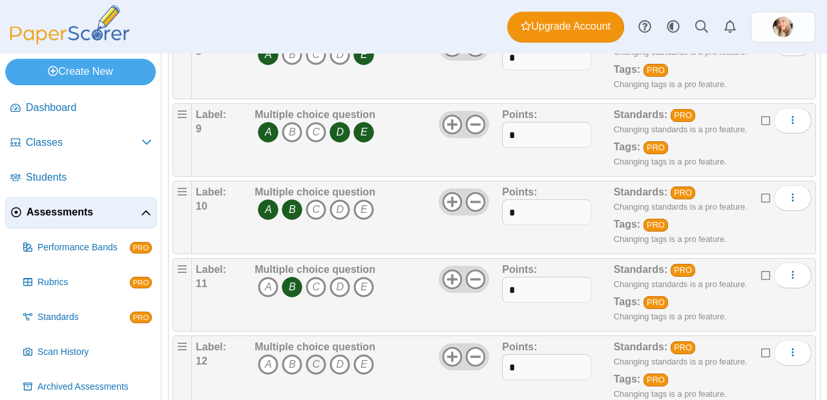
click at [315, 366] on icon "C" at bounding box center [315, 364] width 21 height 21
click at [335, 366] on icon "D" at bounding box center [339, 364] width 21 height 21
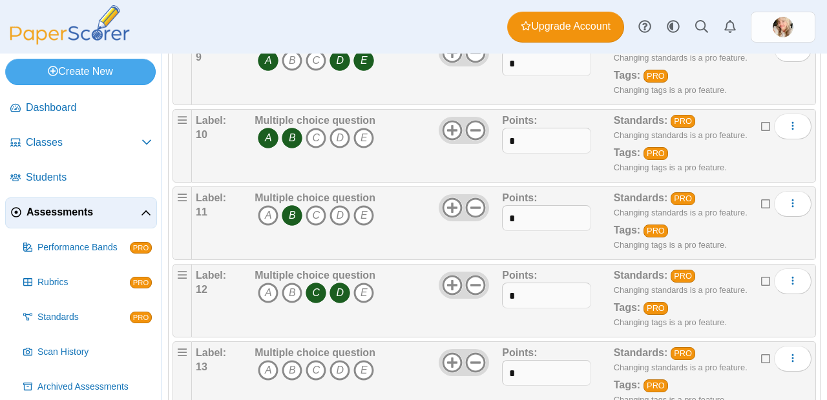
scroll to position [779, 0]
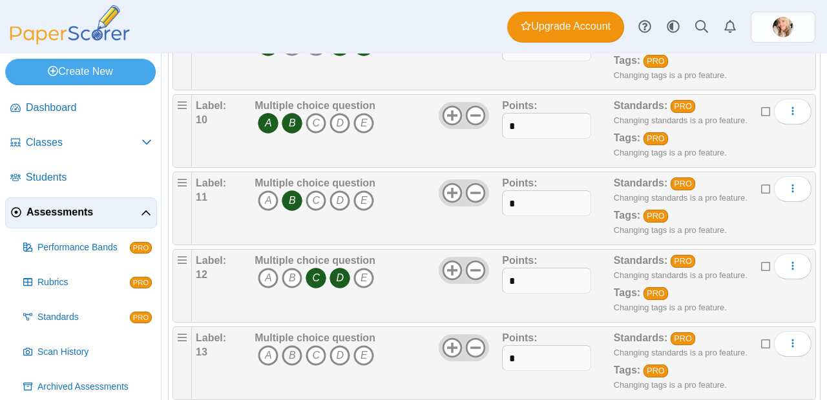
click at [298, 359] on icon "B" at bounding box center [292, 355] width 21 height 21
click at [342, 358] on icon "D" at bounding box center [339, 355] width 21 height 21
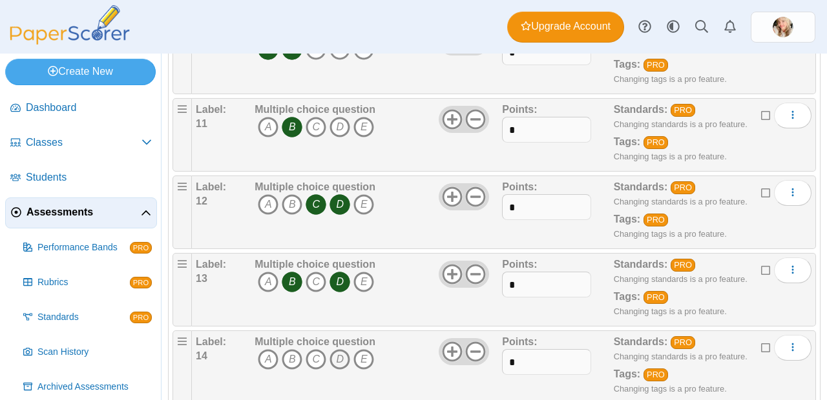
scroll to position [853, 0]
drag, startPoint x: 289, startPoint y: 358, endPoint x: 313, endPoint y: 360, distance: 24.7
click at [289, 358] on icon "B" at bounding box center [292, 359] width 21 height 21
click at [313, 360] on icon "C" at bounding box center [315, 359] width 21 height 21
click at [365, 360] on icon "E" at bounding box center [363, 359] width 21 height 21
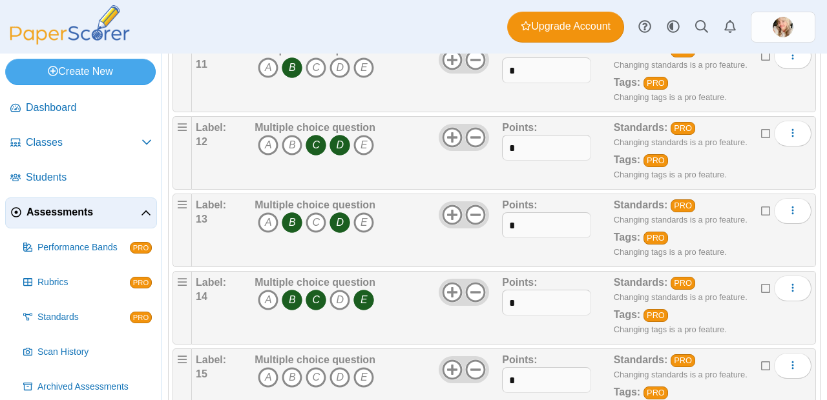
scroll to position [912, 0]
click at [365, 375] on icon "E" at bounding box center [363, 377] width 21 height 21
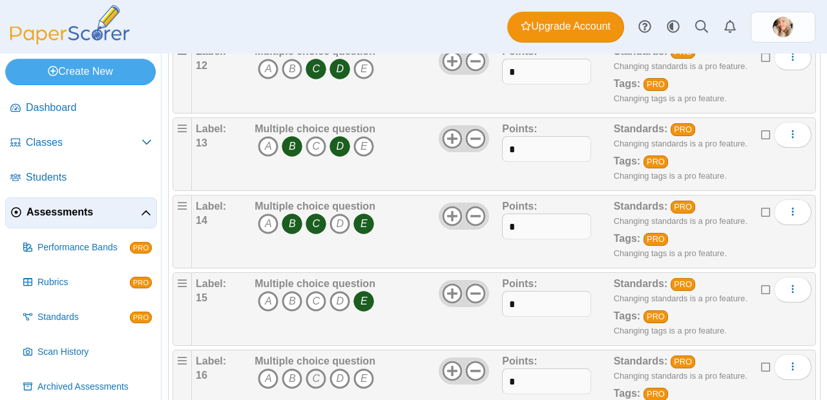
scroll to position [990, 0]
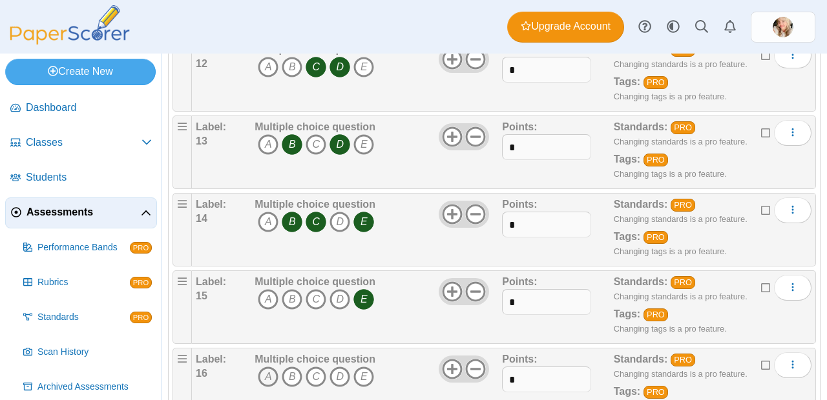
click at [270, 373] on icon "A" at bounding box center [268, 377] width 21 height 21
click at [319, 373] on icon "C" at bounding box center [315, 377] width 21 height 21
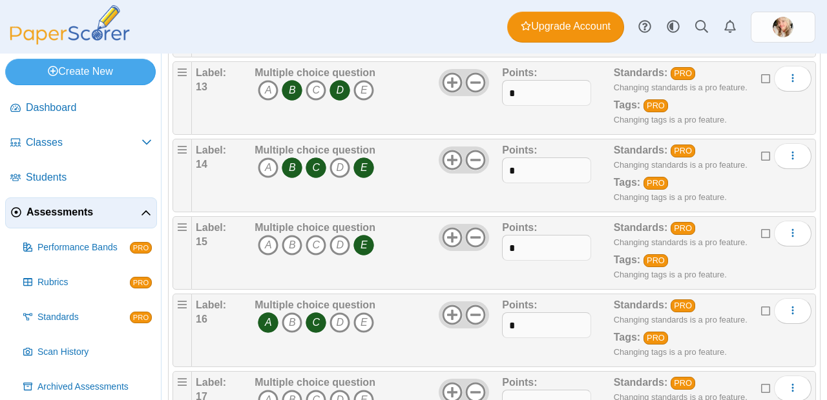
scroll to position [1066, 0]
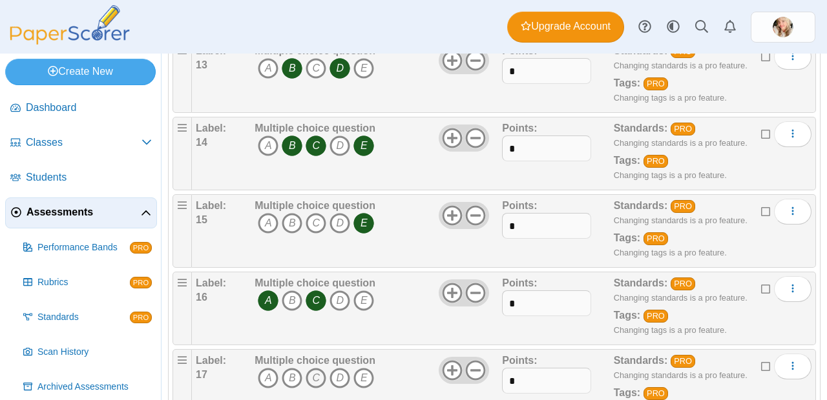
click at [314, 375] on icon "C" at bounding box center [315, 378] width 21 height 21
click at [359, 375] on icon "E" at bounding box center [363, 378] width 21 height 21
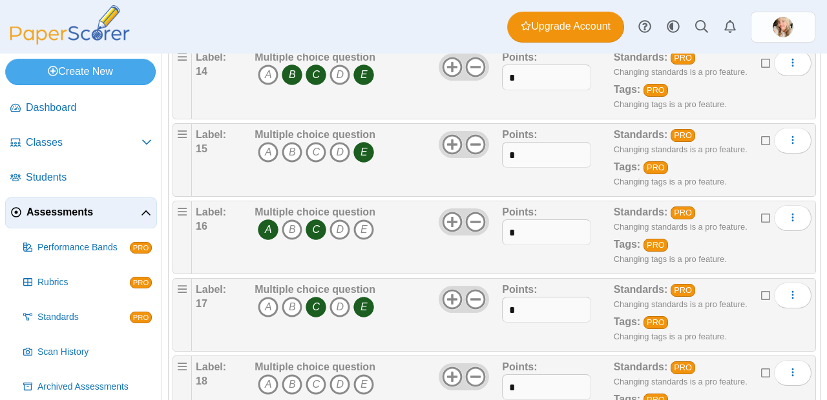
scroll to position [1138, 0]
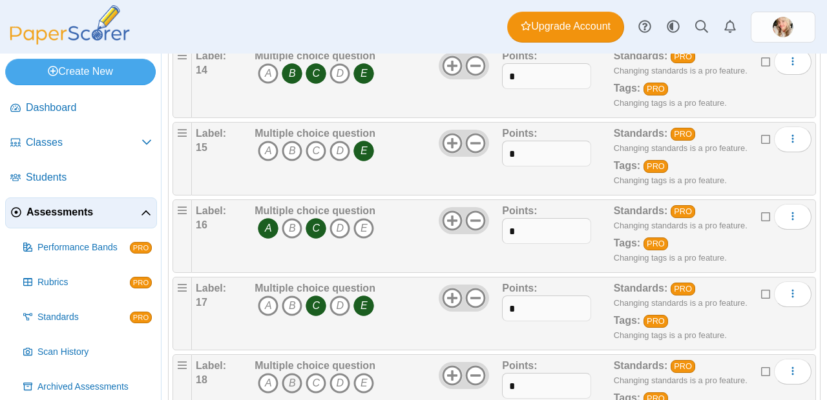
click at [296, 382] on icon "B" at bounding box center [292, 383] width 21 height 21
click at [322, 382] on icon "C" at bounding box center [315, 383] width 21 height 21
click at [342, 382] on icon "D" at bounding box center [339, 383] width 21 height 21
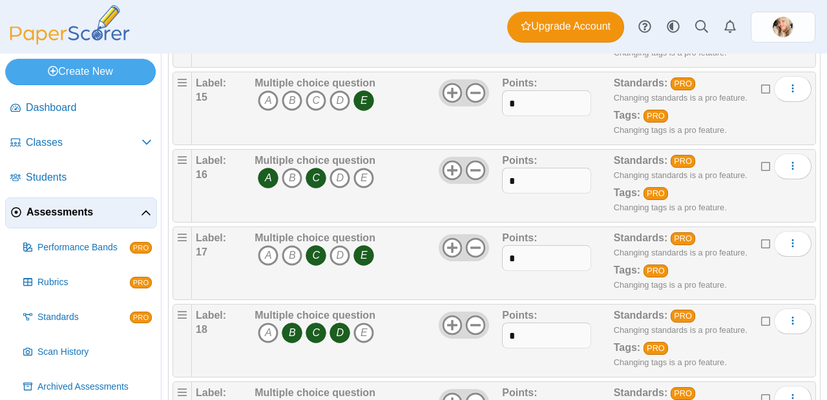
scroll to position [1223, 0]
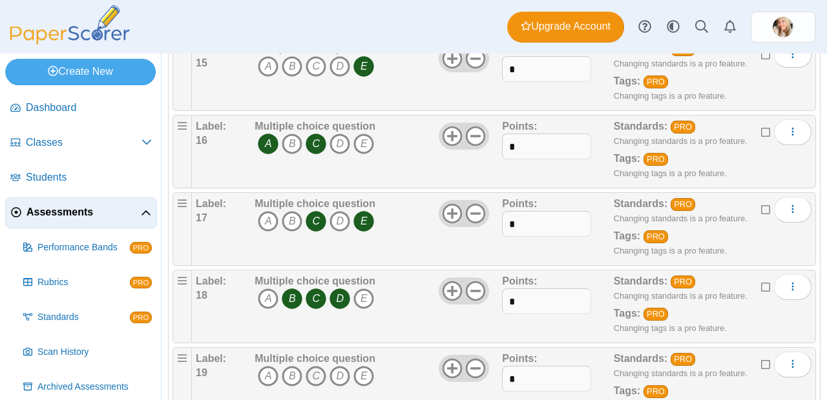
click at [316, 375] on icon "C" at bounding box center [315, 376] width 21 height 21
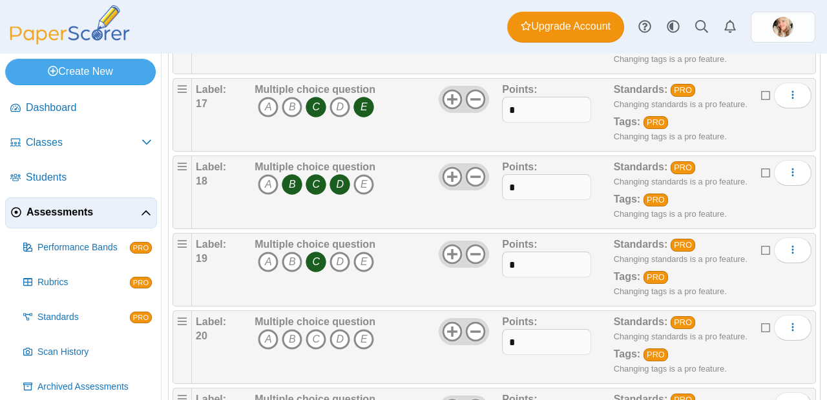
scroll to position [1341, 0]
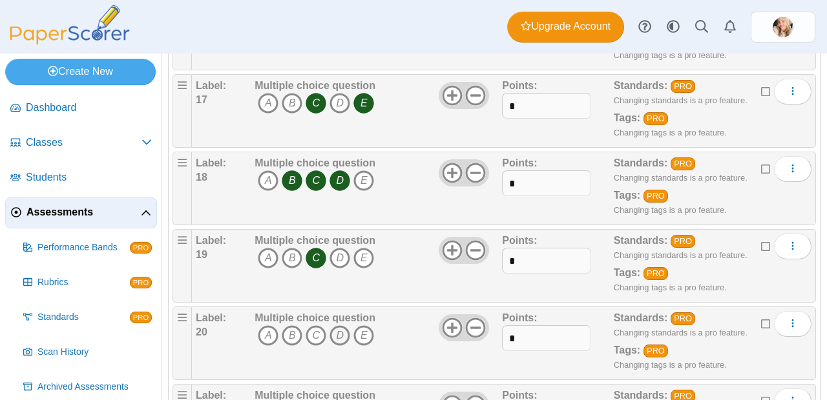
click at [344, 340] on icon "D" at bounding box center [339, 335] width 21 height 21
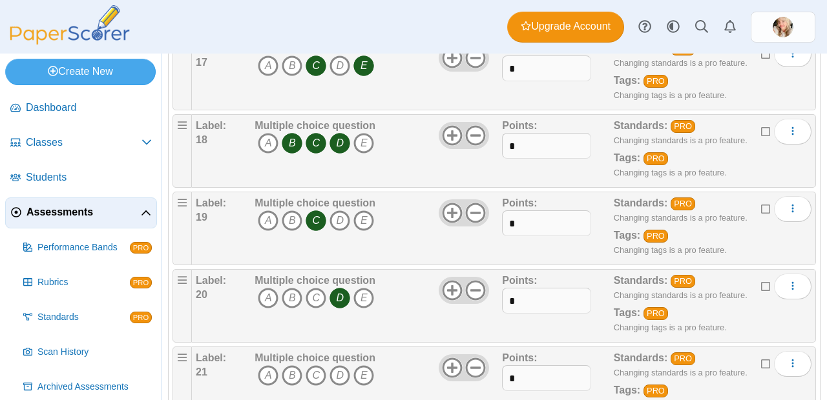
scroll to position [1388, 0]
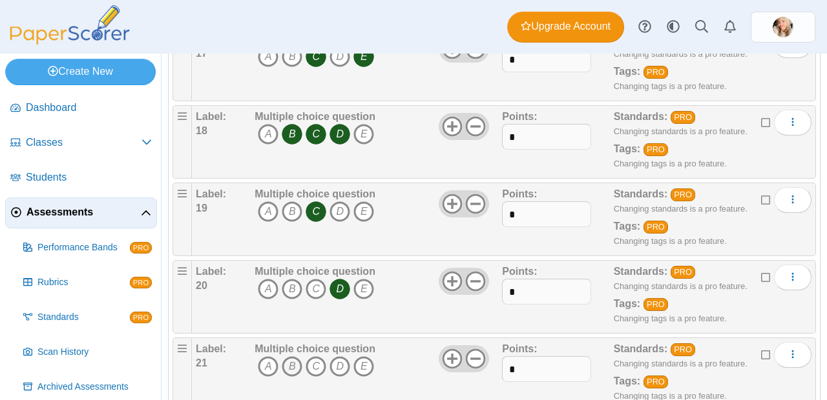
click at [287, 361] on icon "B" at bounding box center [292, 366] width 21 height 21
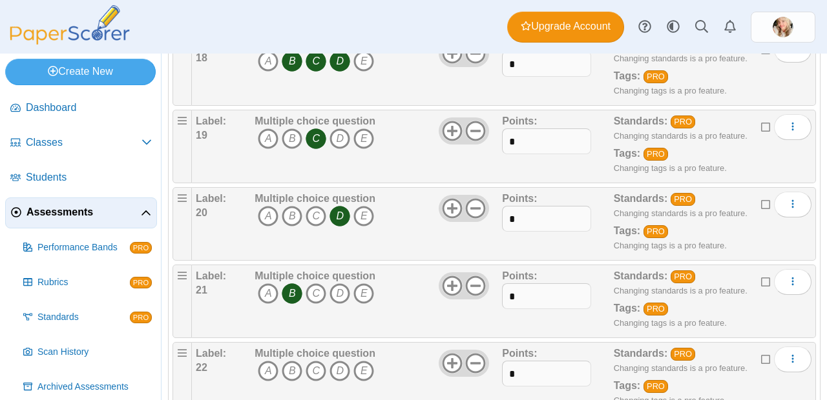
scroll to position [1474, 0]
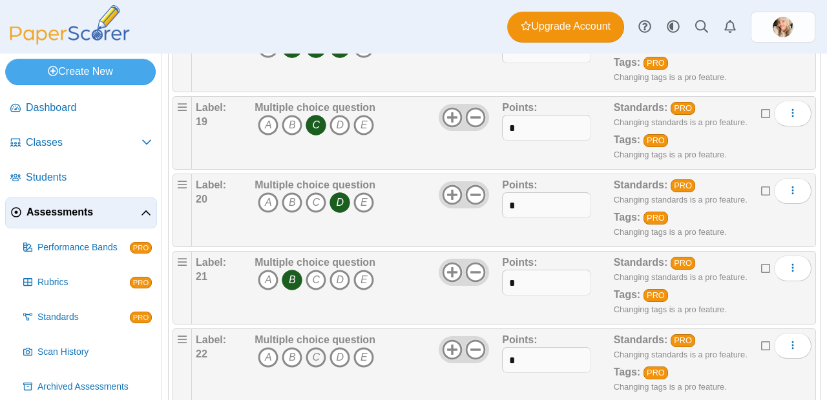
click at [312, 360] on icon "C" at bounding box center [315, 357] width 21 height 21
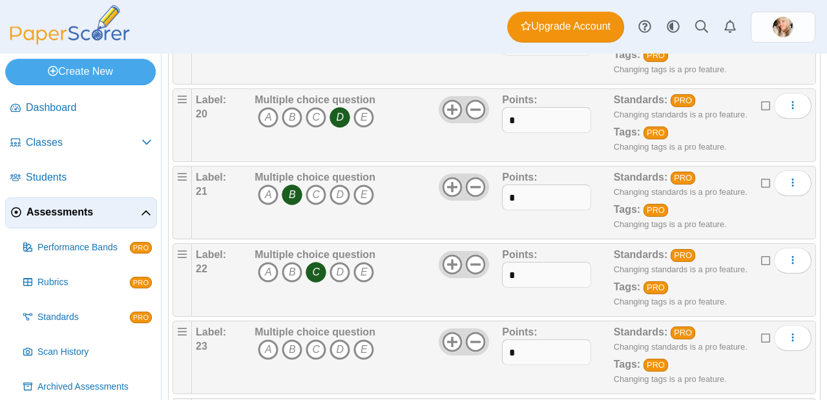
scroll to position [1580, 0]
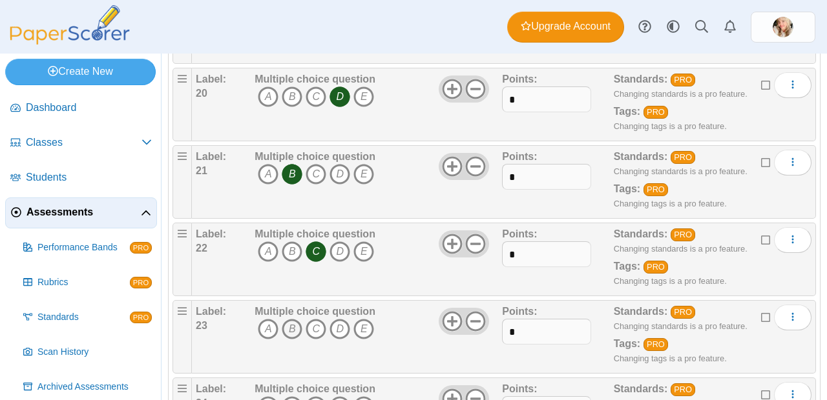
click at [295, 327] on icon "B" at bounding box center [292, 329] width 21 height 21
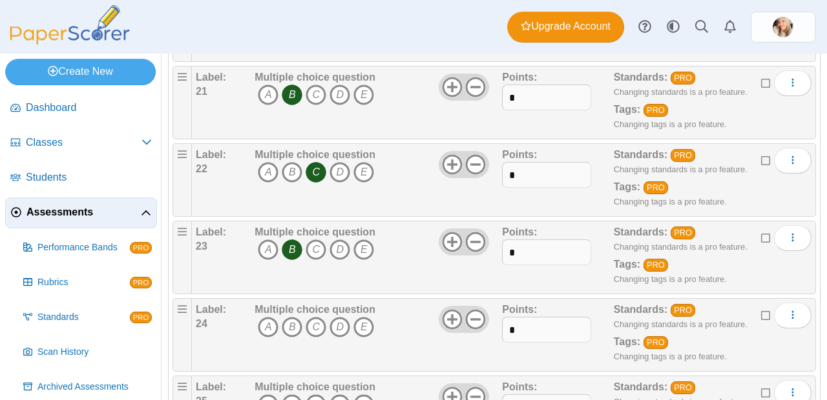
scroll to position [1660, 0]
click at [269, 330] on icon "A" at bounding box center [268, 326] width 21 height 21
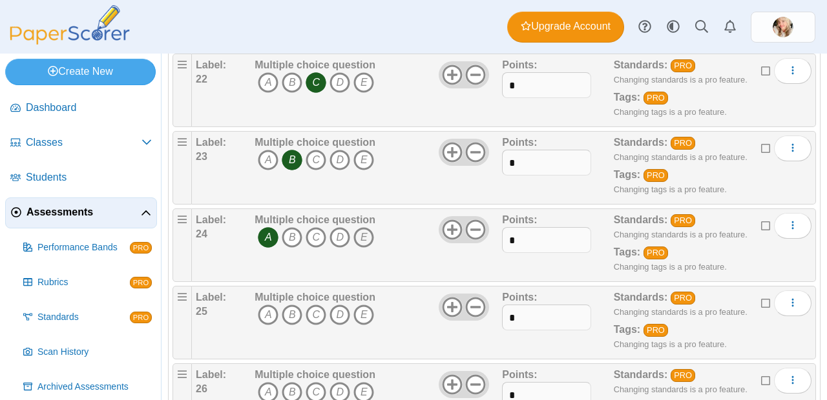
scroll to position [1751, 0]
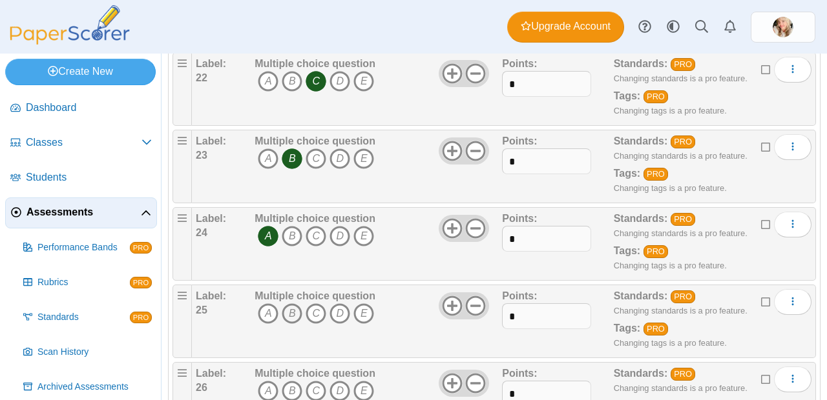
click at [289, 317] on icon "B" at bounding box center [292, 313] width 21 height 21
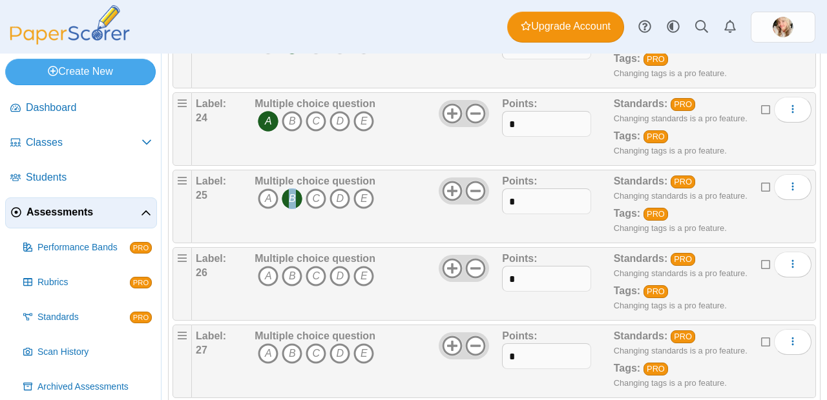
scroll to position [1866, 0]
click at [264, 276] on icon "A" at bounding box center [268, 275] width 21 height 21
click at [265, 354] on icon "A" at bounding box center [268, 353] width 21 height 21
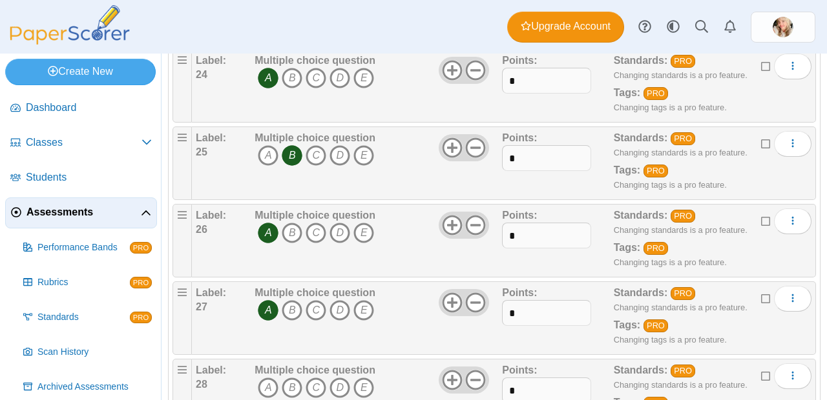
scroll to position [1961, 0]
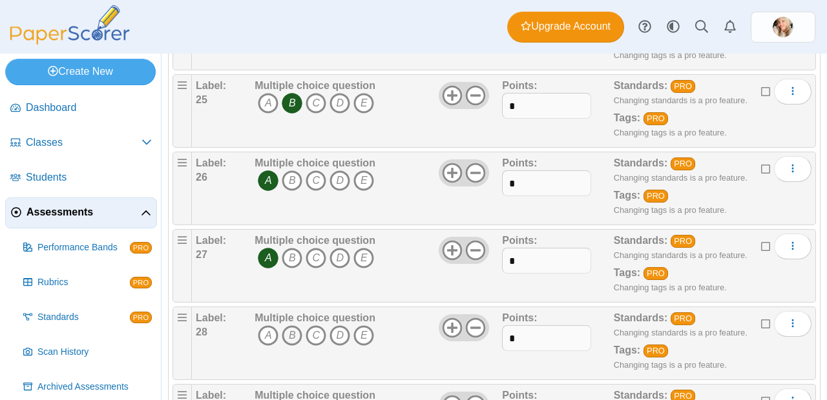
click at [291, 340] on icon "B" at bounding box center [292, 335] width 21 height 21
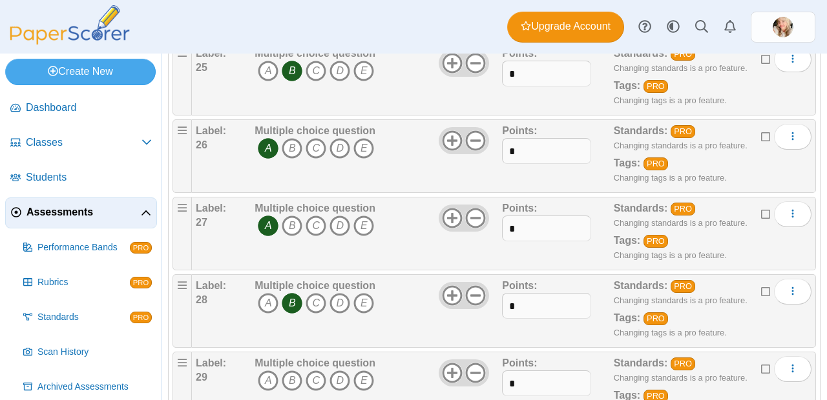
scroll to position [2017, 0]
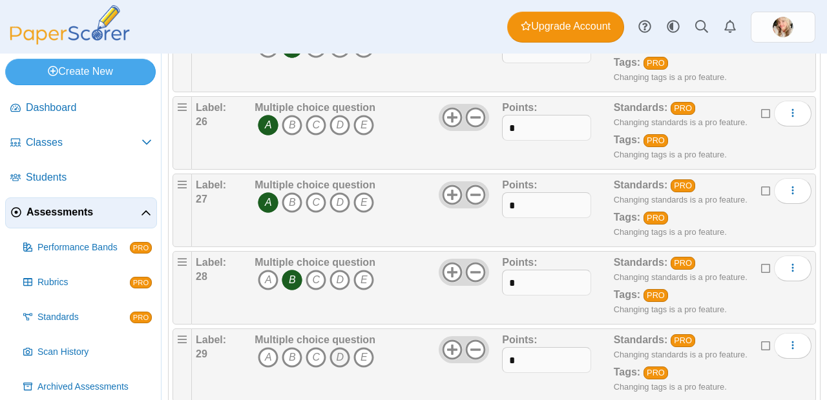
click at [342, 356] on icon "D" at bounding box center [339, 357] width 21 height 21
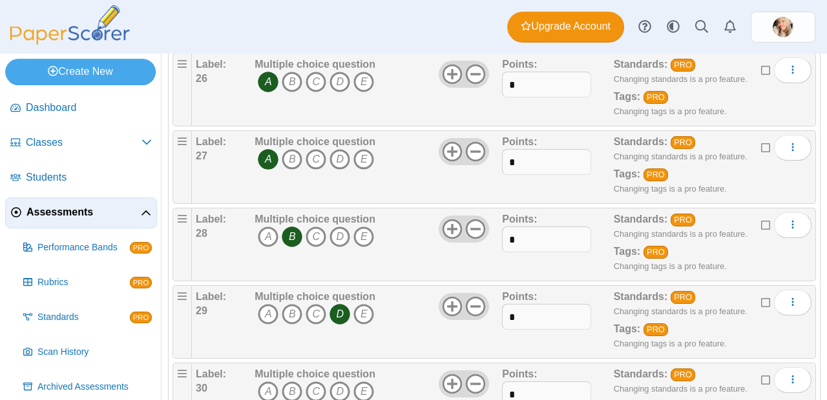
scroll to position [2084, 0]
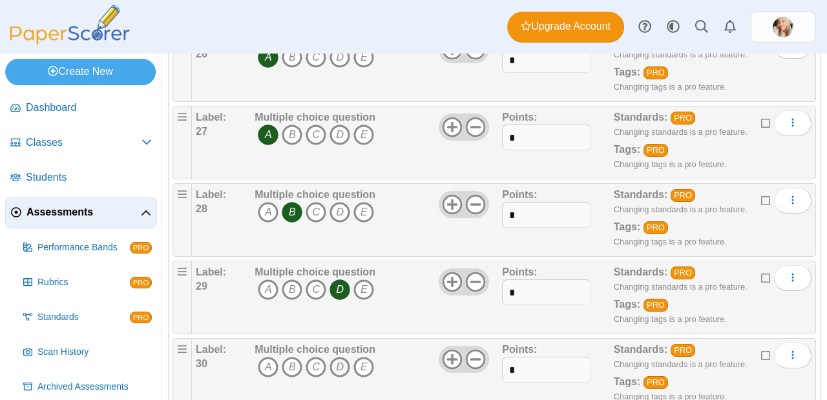
click at [344, 360] on icon "D" at bounding box center [339, 367] width 21 height 21
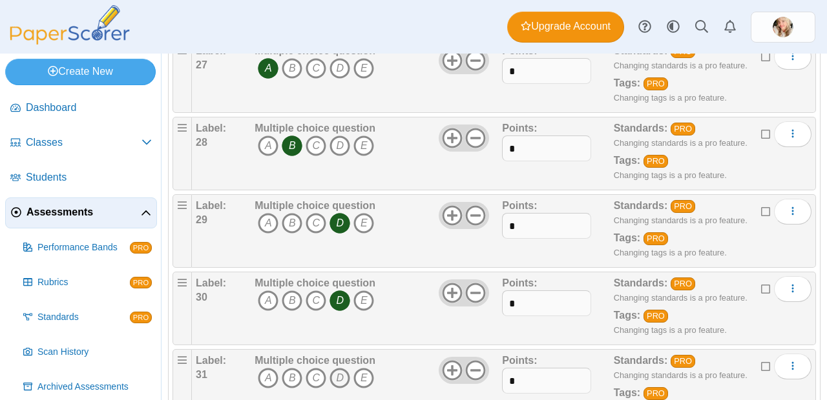
scroll to position [2163, 0]
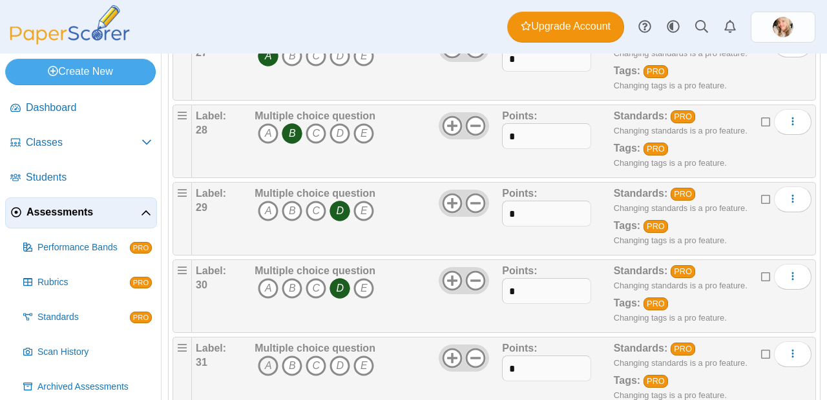
click at [271, 361] on icon "A" at bounding box center [268, 366] width 21 height 21
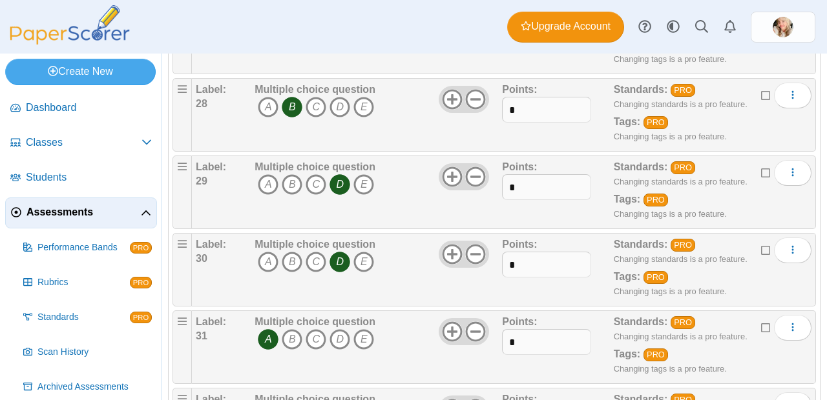
scroll to position [2267, 0]
click at [288, 340] on icon "B" at bounding box center [292, 339] width 21 height 21
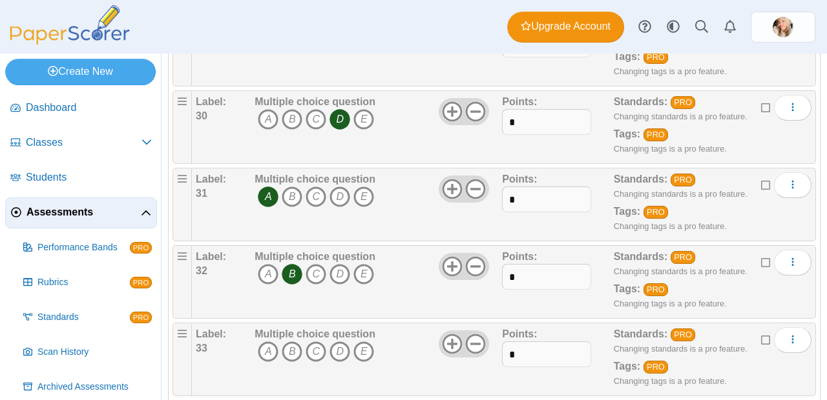
scroll to position [2343, 0]
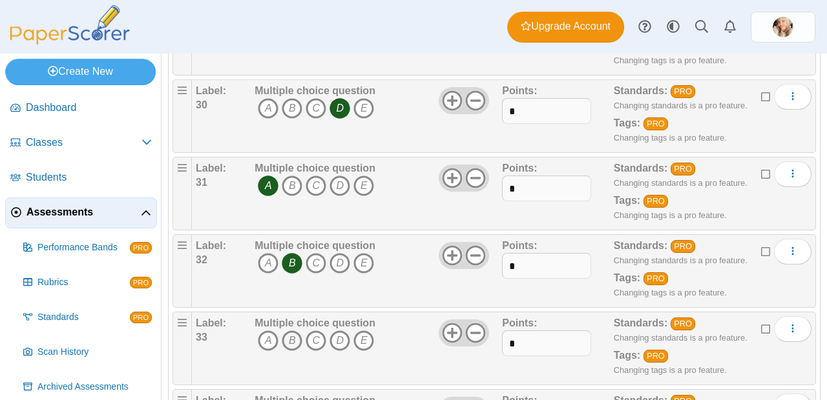
click at [292, 345] on icon "B" at bounding box center [292, 341] width 21 height 21
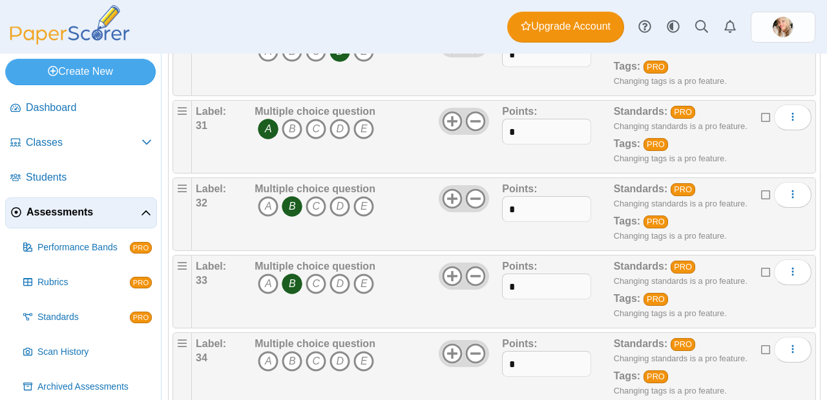
scroll to position [2401, 0]
click at [312, 358] on icon "C" at bounding box center [315, 361] width 21 height 21
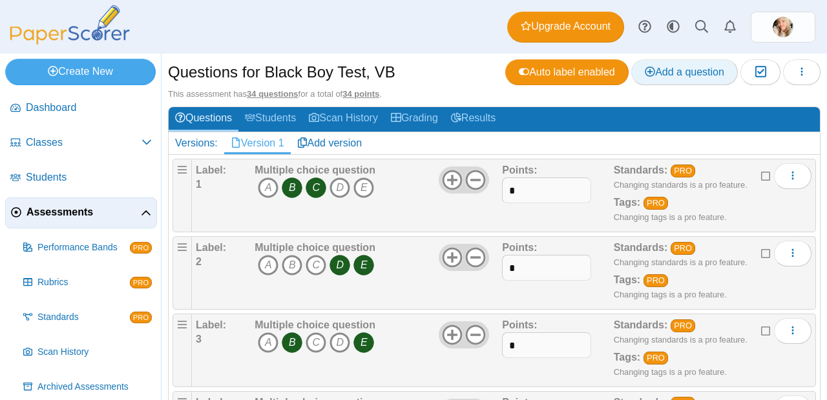
scroll to position [0, 0]
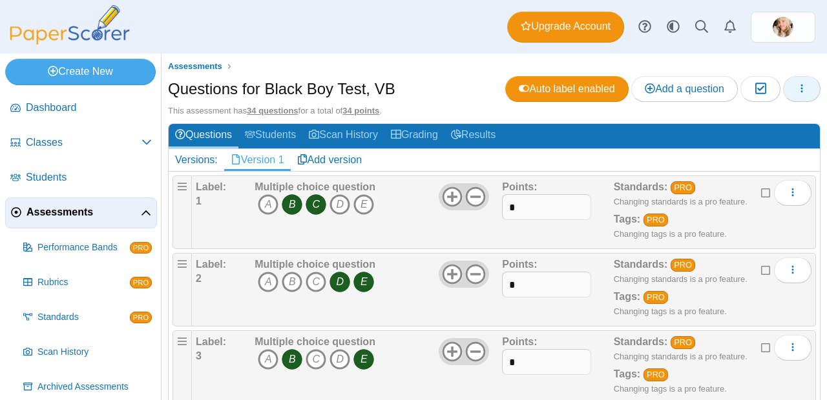
click at [796, 90] on icon "button" at bounding box center [801, 88] width 10 height 10
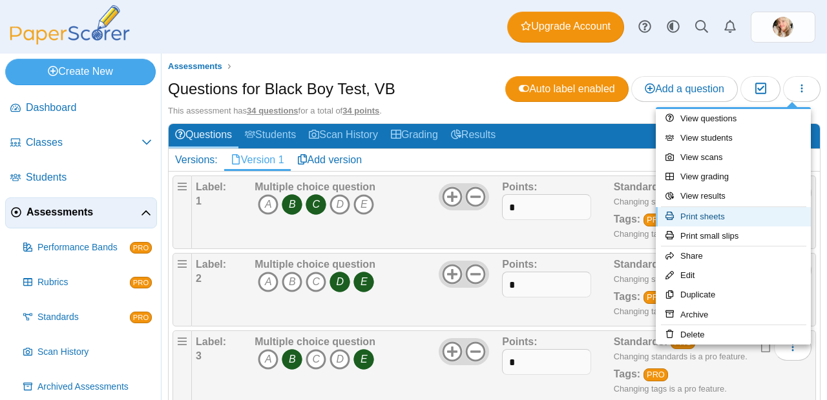
click at [733, 222] on link "Print sheets" at bounding box center [732, 216] width 155 height 19
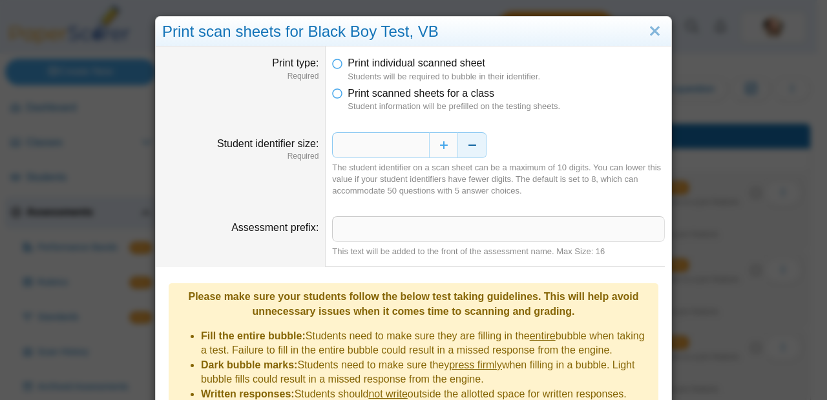
click at [461, 142] on button "Decrease" at bounding box center [472, 145] width 29 height 26
type input "*"
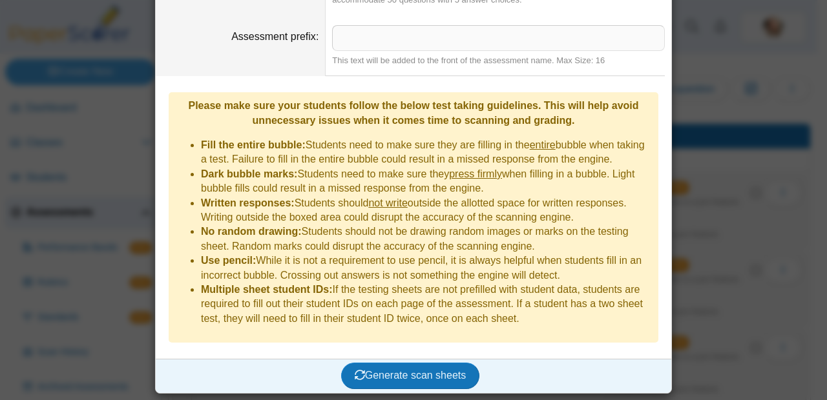
scroll to position [190, 0]
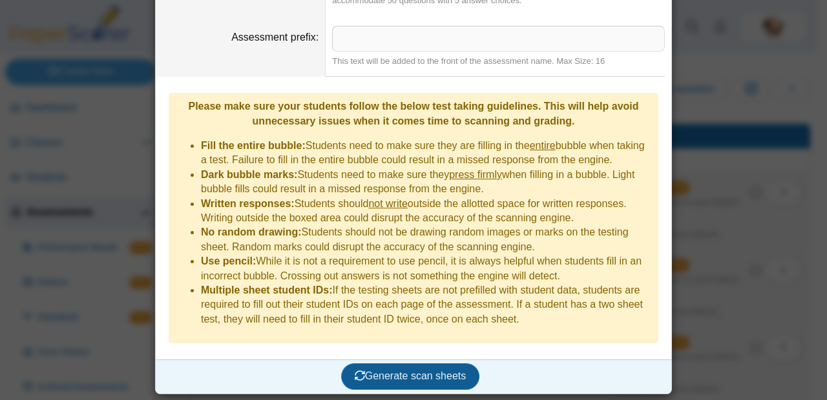
click at [399, 385] on button "Generate scan sheets" at bounding box center [410, 377] width 139 height 26
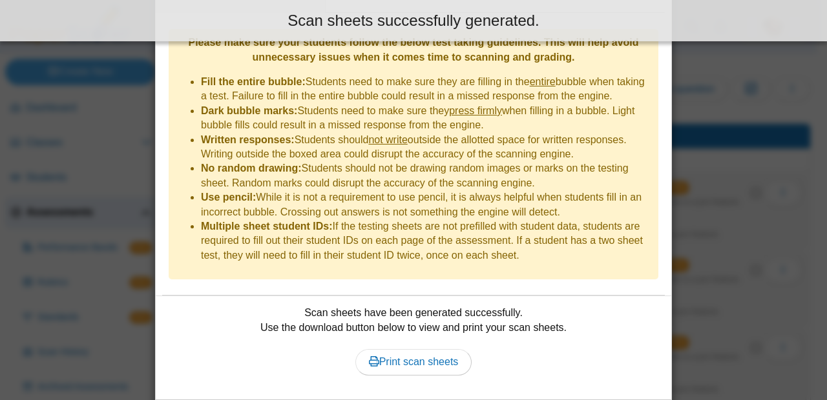
scroll to position [297, 0]
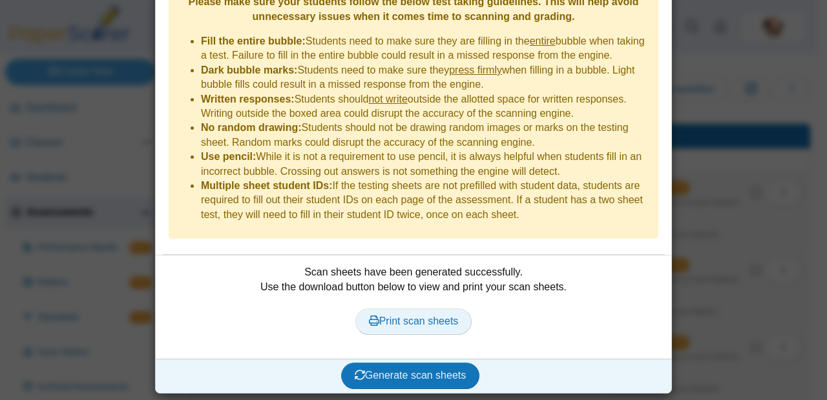
click at [398, 322] on span "Print scan sheets" at bounding box center [414, 321] width 90 height 11
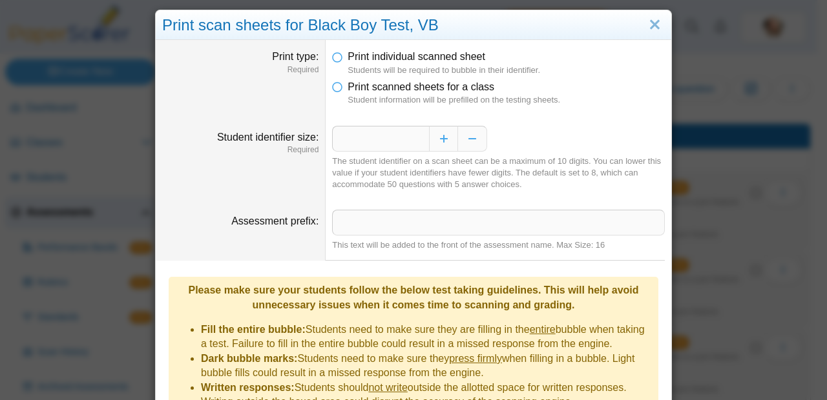
scroll to position [0, 0]
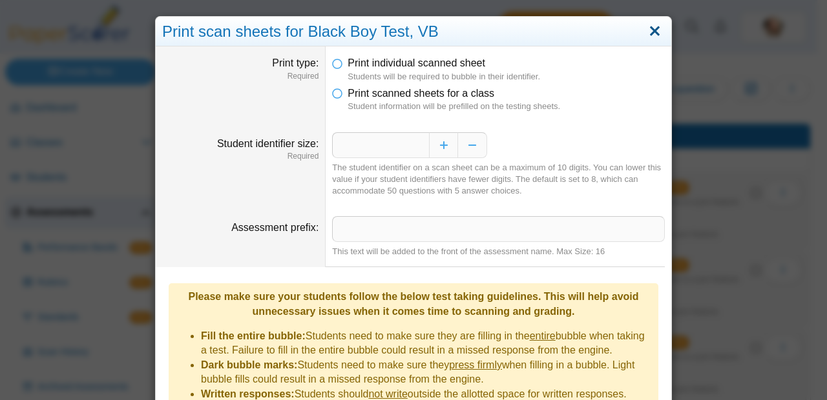
click at [646, 30] on link "Close" at bounding box center [654, 32] width 20 height 22
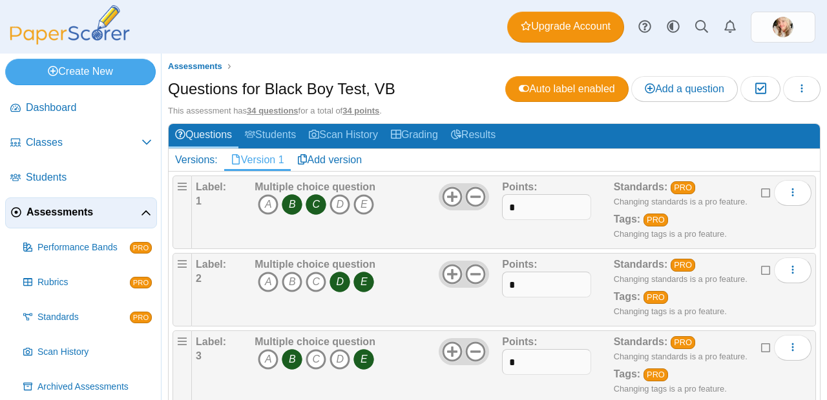
click at [56, 209] on span "Assessments" at bounding box center [83, 212] width 114 height 14
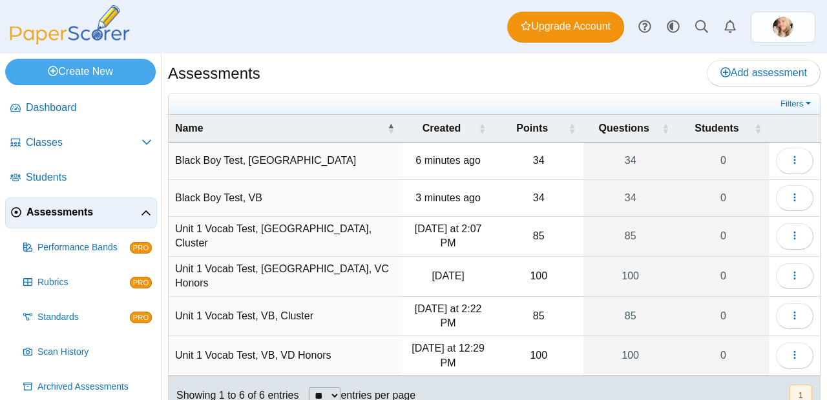
click at [225, 157] on td "Black Boy Test, [GEOGRAPHIC_DATA]" at bounding box center [286, 161] width 234 height 37
click at [276, 68] on div "Assessments Add assessment" at bounding box center [494, 74] width 652 height 29
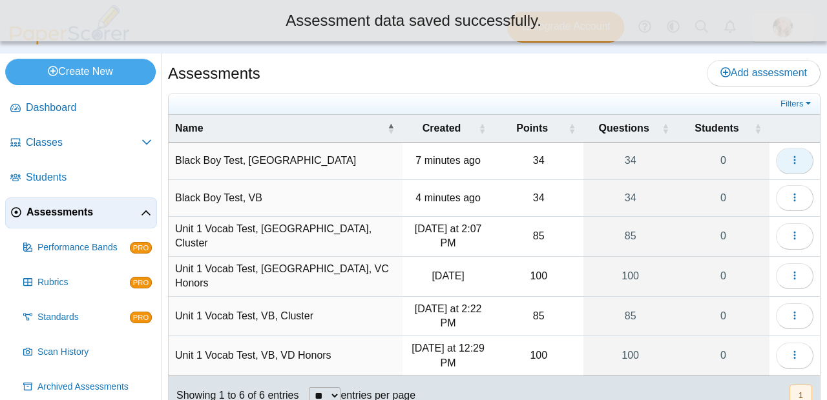
click at [789, 159] on icon "button" at bounding box center [794, 160] width 10 height 10
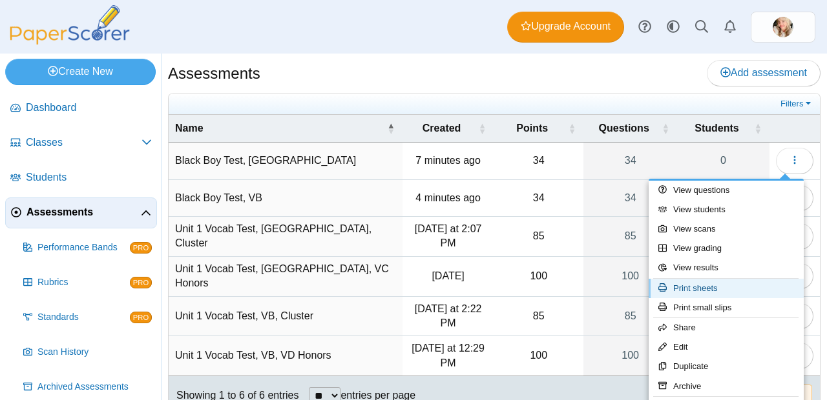
click at [731, 285] on link "Print sheets" at bounding box center [725, 288] width 155 height 19
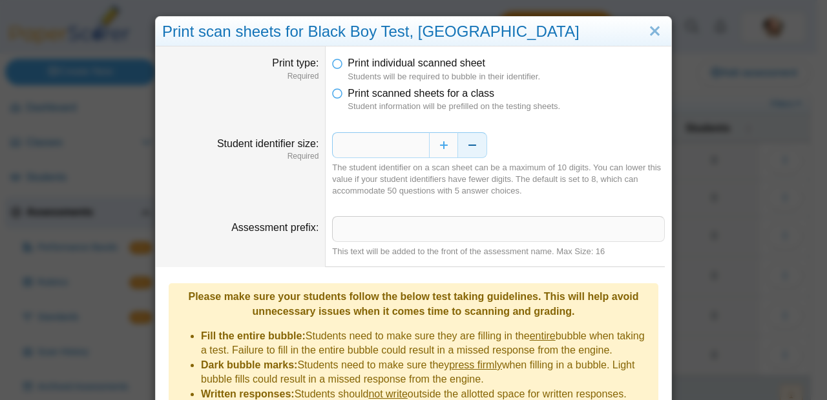
click at [467, 145] on button "Decrease" at bounding box center [472, 145] width 29 height 26
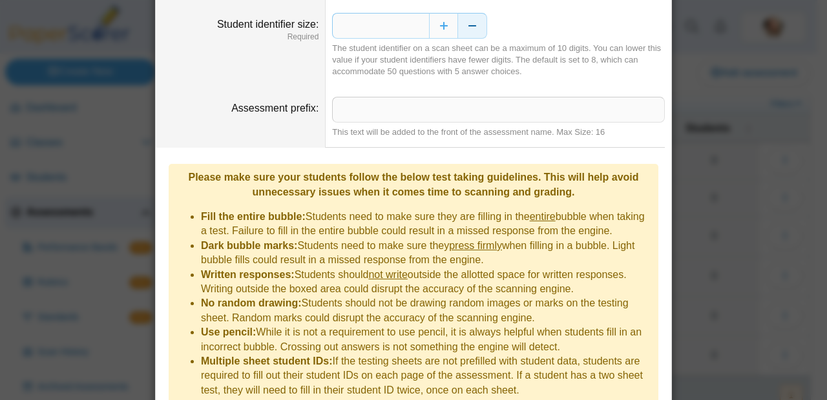
scroll to position [193, 0]
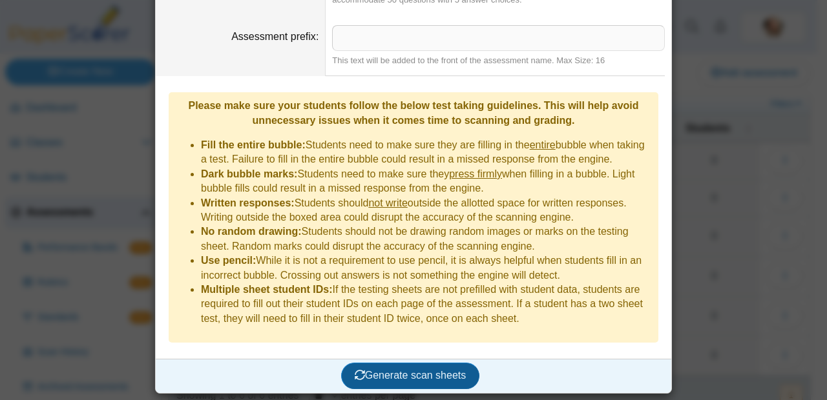
click at [429, 372] on span "Generate scan sheets" at bounding box center [410, 375] width 112 height 11
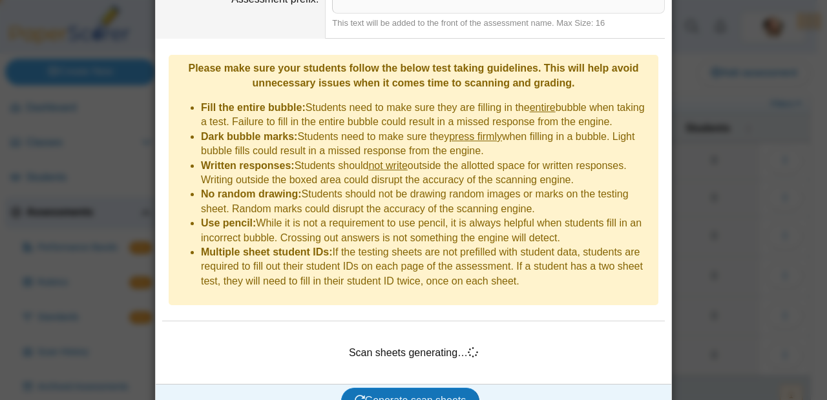
scroll to position [256, 0]
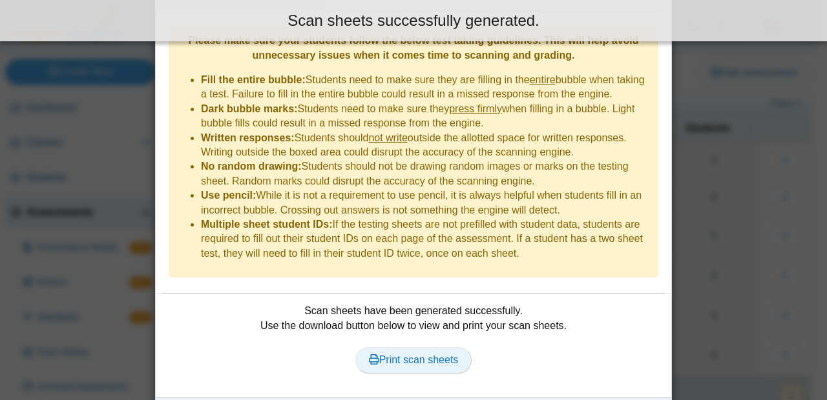
click at [411, 365] on span "Print scan sheets" at bounding box center [414, 359] width 90 height 11
